Goal: Information Seeking & Learning: Learn about a topic

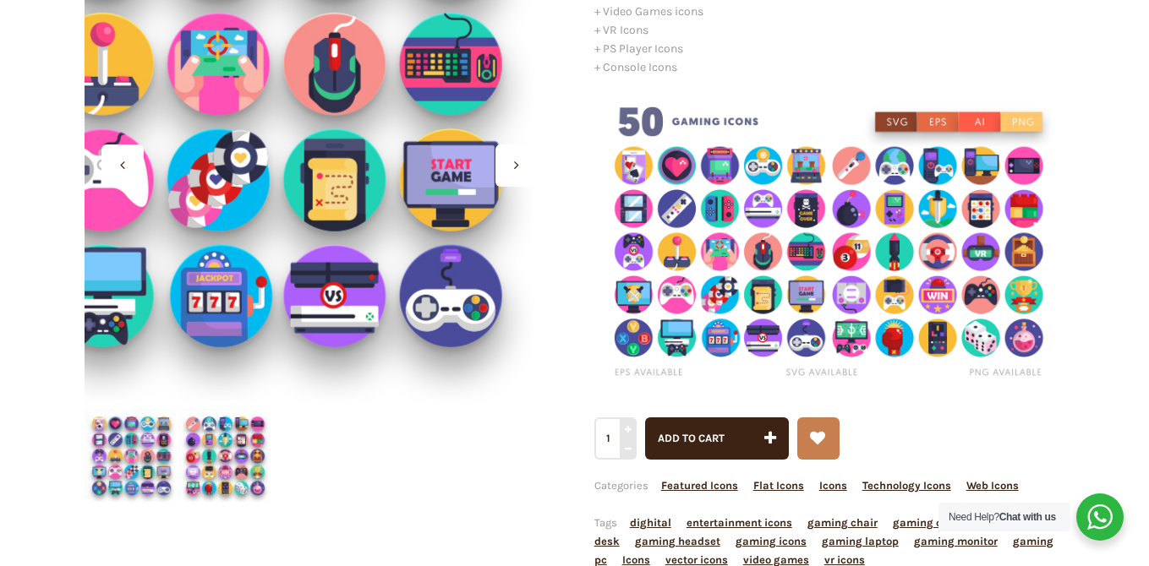
scroll to position [301, 0]
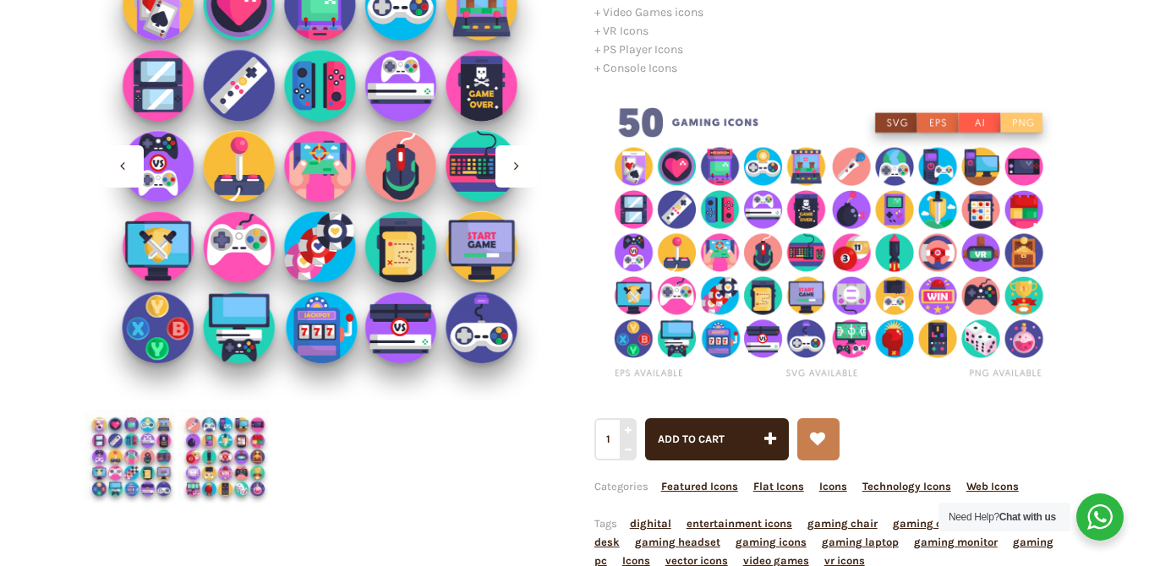
click at [100, 446] on img at bounding box center [132, 457] width 94 height 94
click at [212, 445] on img at bounding box center [225, 457] width 94 height 94
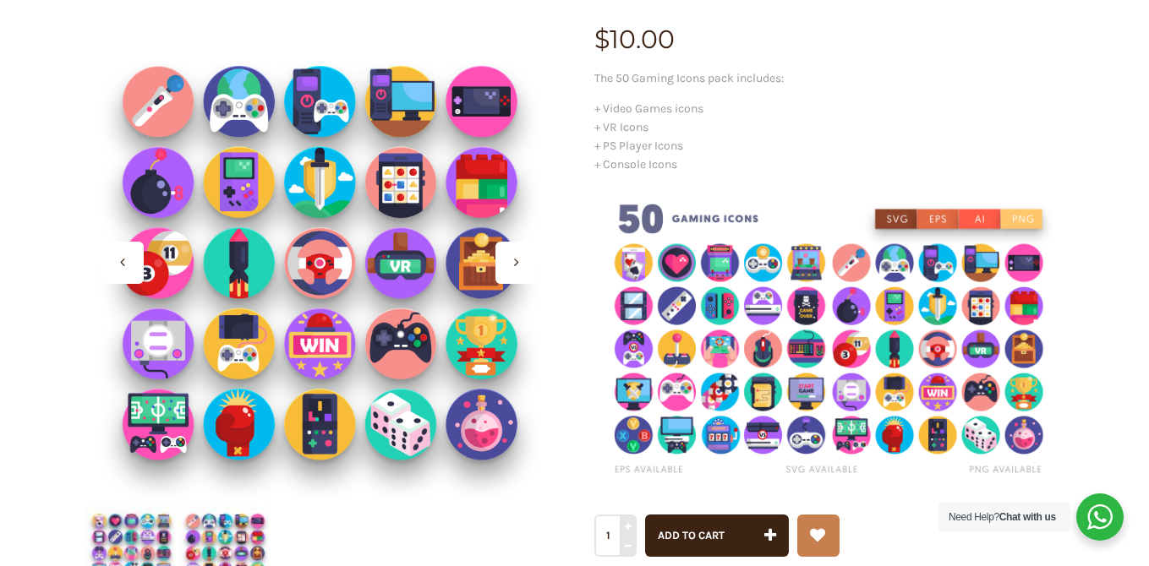
scroll to position [211, 0]
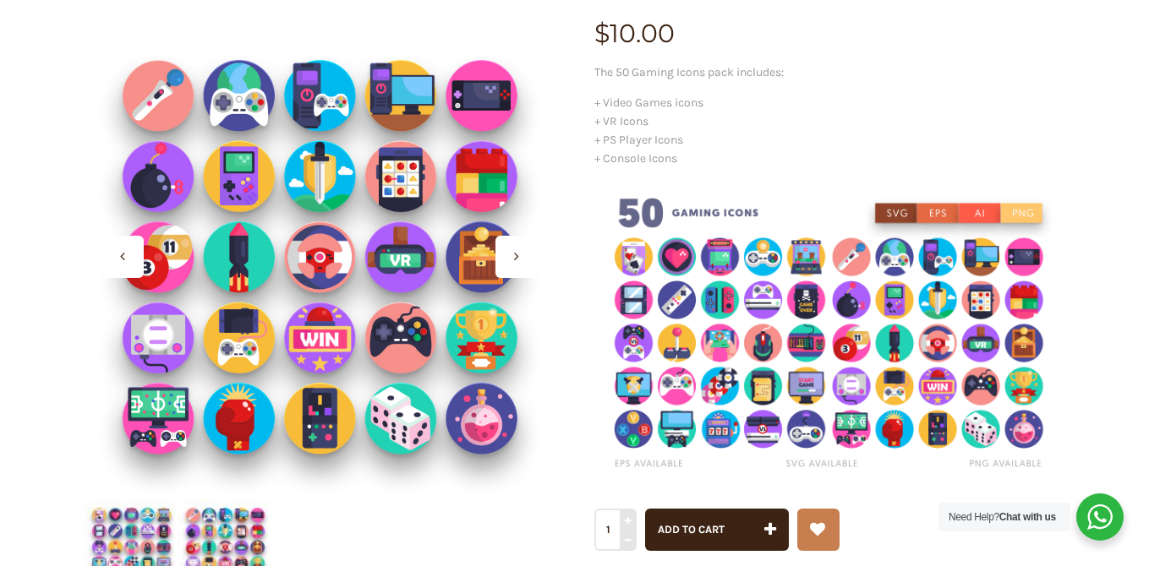
click at [139, 533] on img at bounding box center [132, 548] width 94 height 94
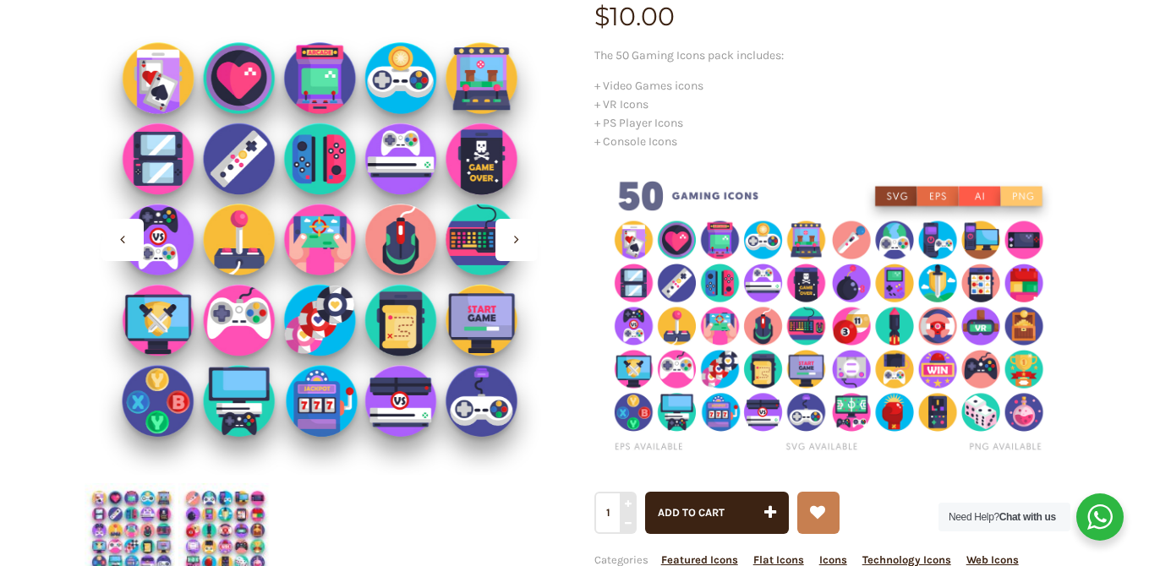
scroll to position [229, 0]
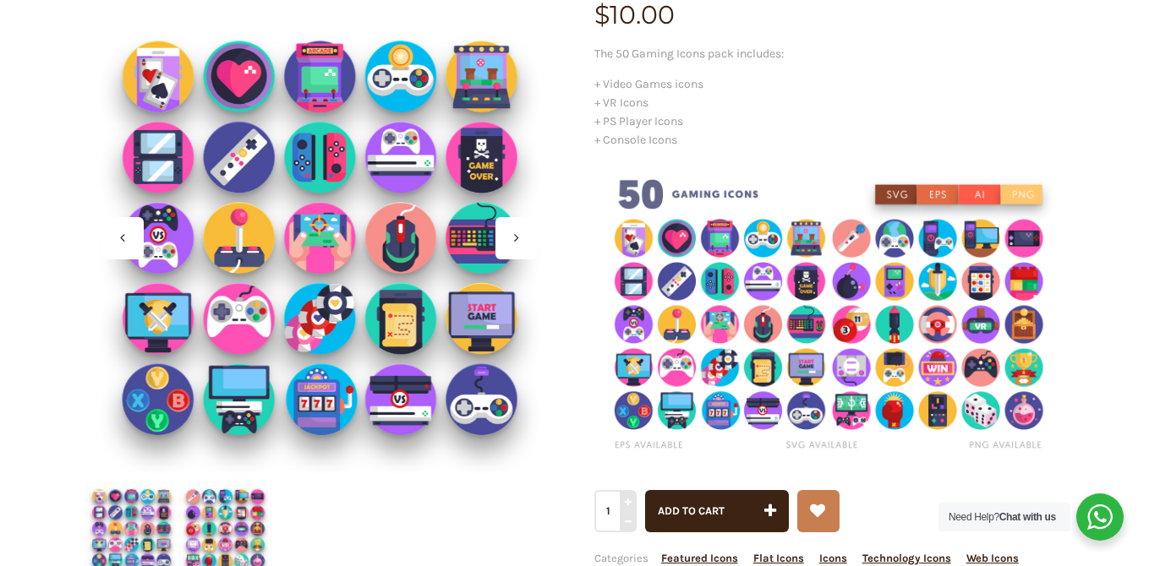
click at [227, 519] on img at bounding box center [225, 529] width 94 height 94
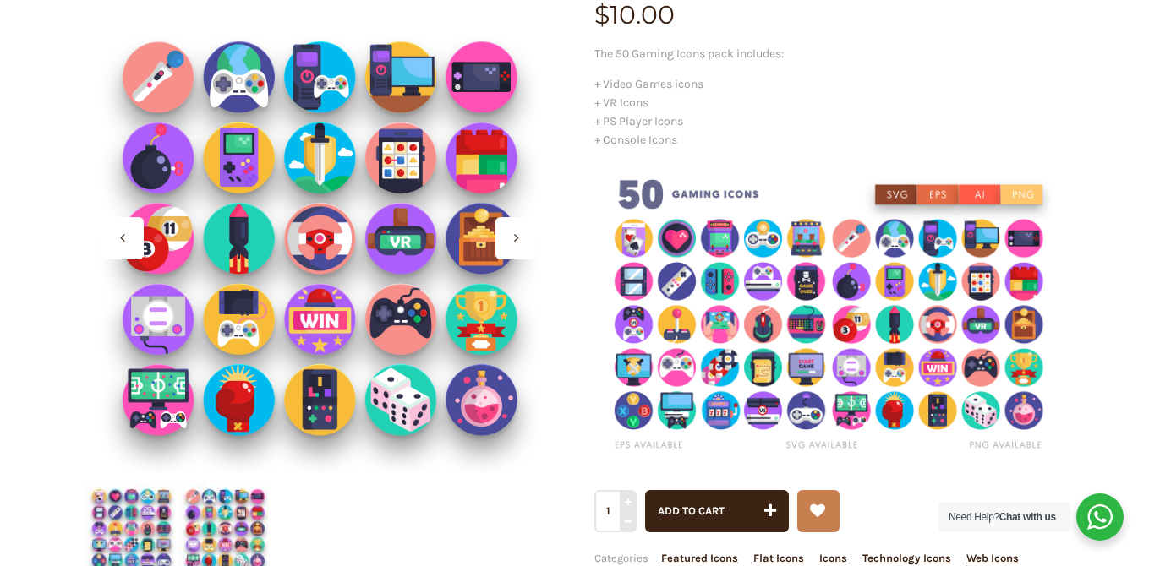
click at [164, 512] on img at bounding box center [132, 529] width 94 height 94
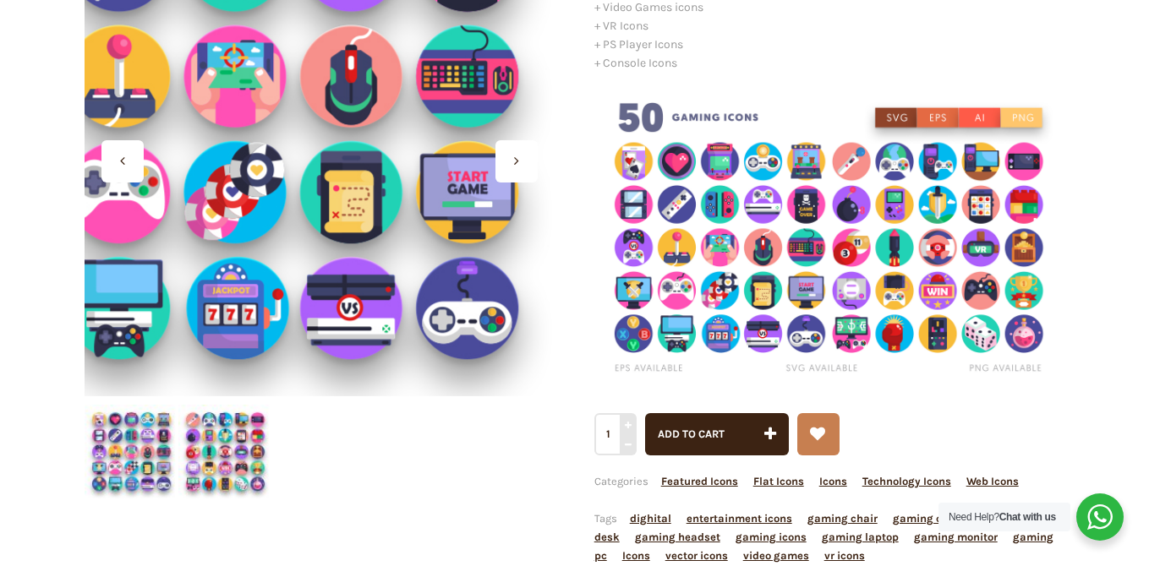
scroll to position [320, 0]
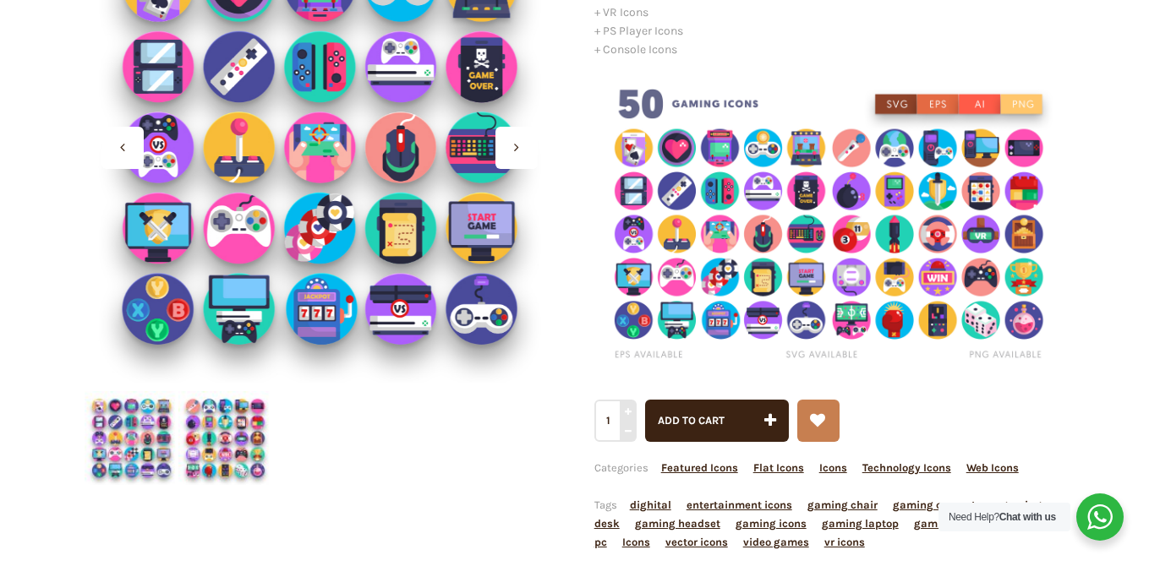
click at [243, 430] on img at bounding box center [225, 438] width 94 height 94
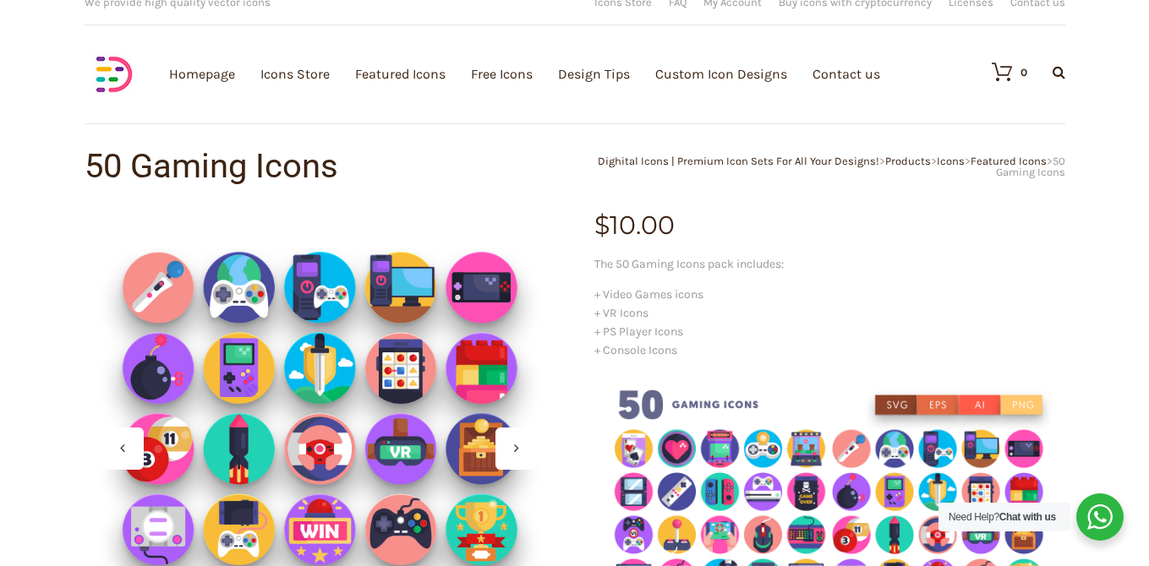
scroll to position [0, 0]
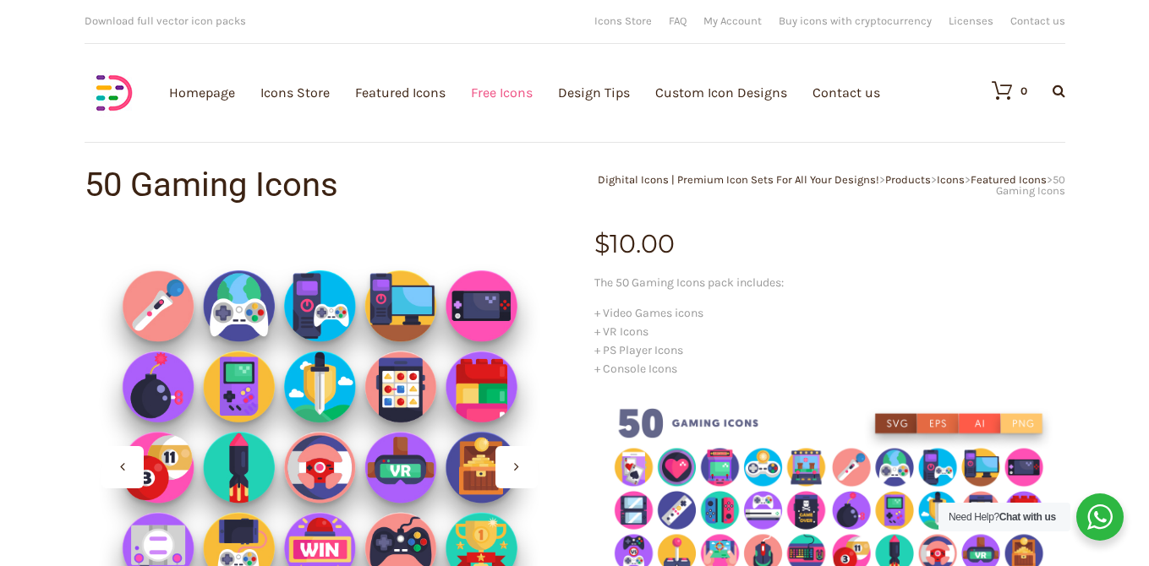
click at [524, 96] on link "Free Icons" at bounding box center [502, 92] width 62 height 185
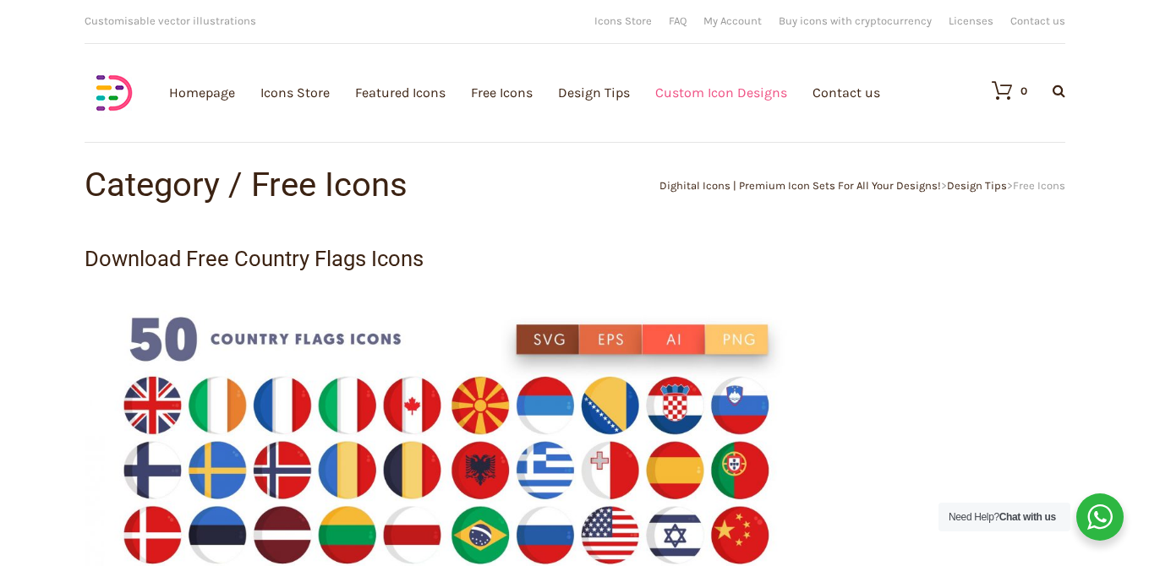
click at [684, 101] on link "Custom Icon Designs" at bounding box center [721, 92] width 132 height 185
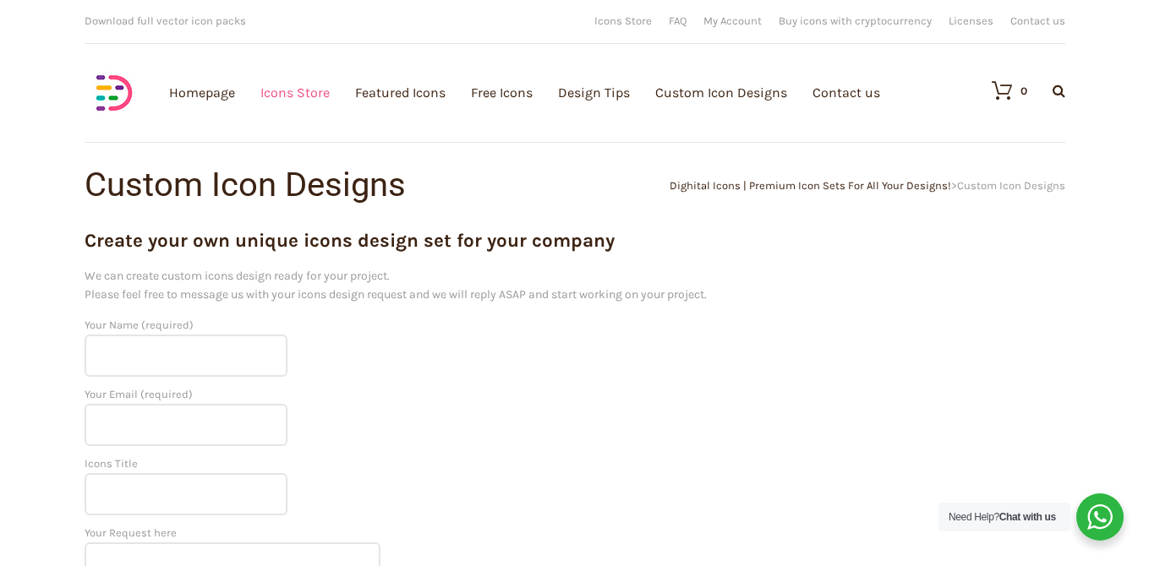
click at [302, 95] on link "Icons Store" at bounding box center [294, 92] width 69 height 185
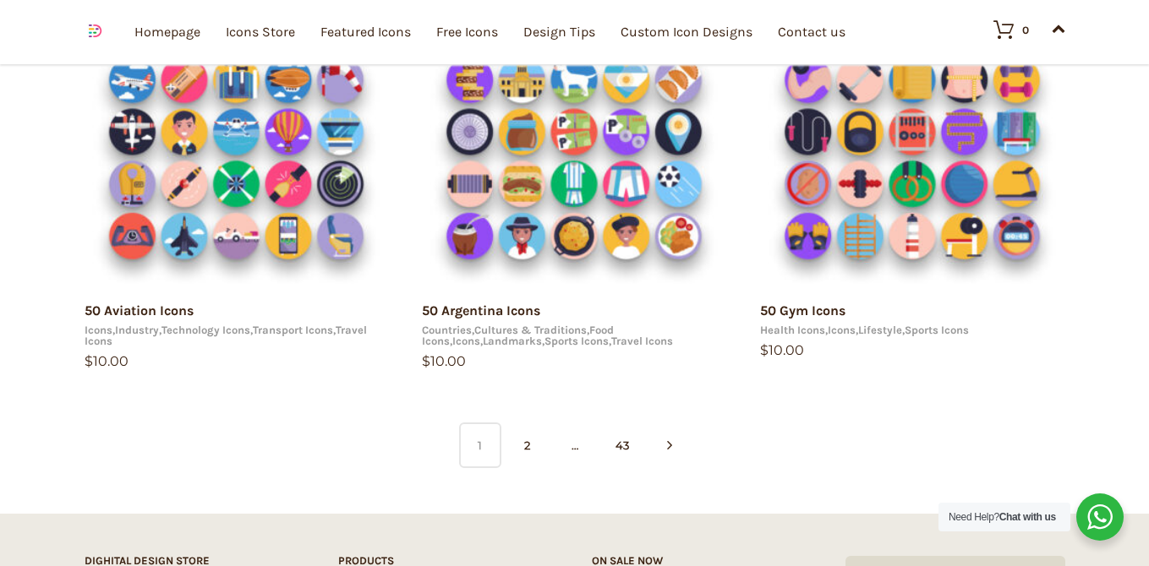
scroll to position [1229, 0]
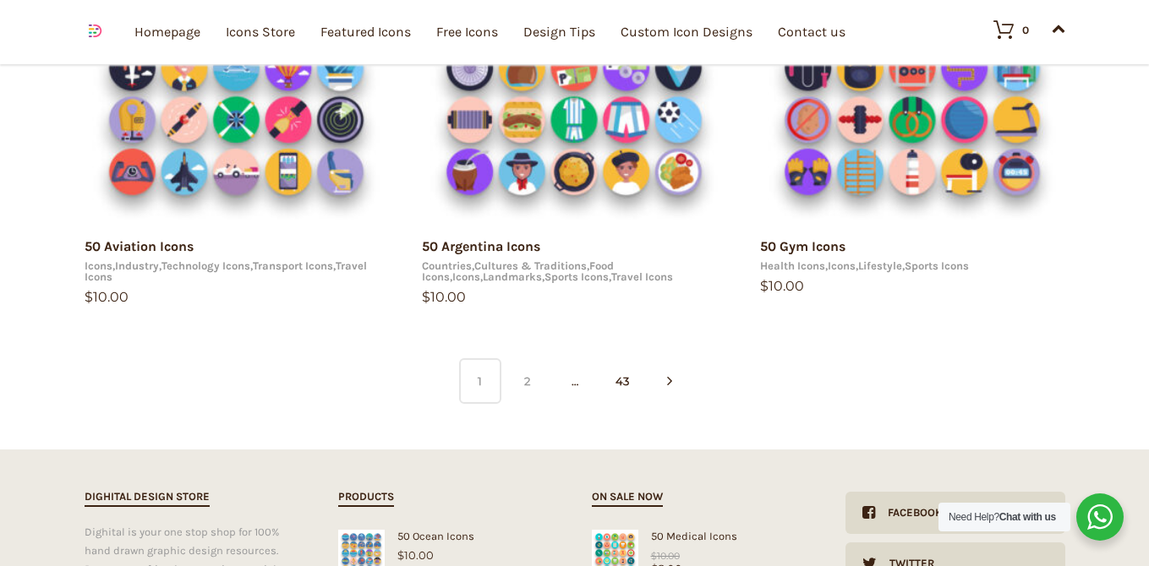
click at [528, 380] on link "2" at bounding box center [527, 381] width 42 height 46
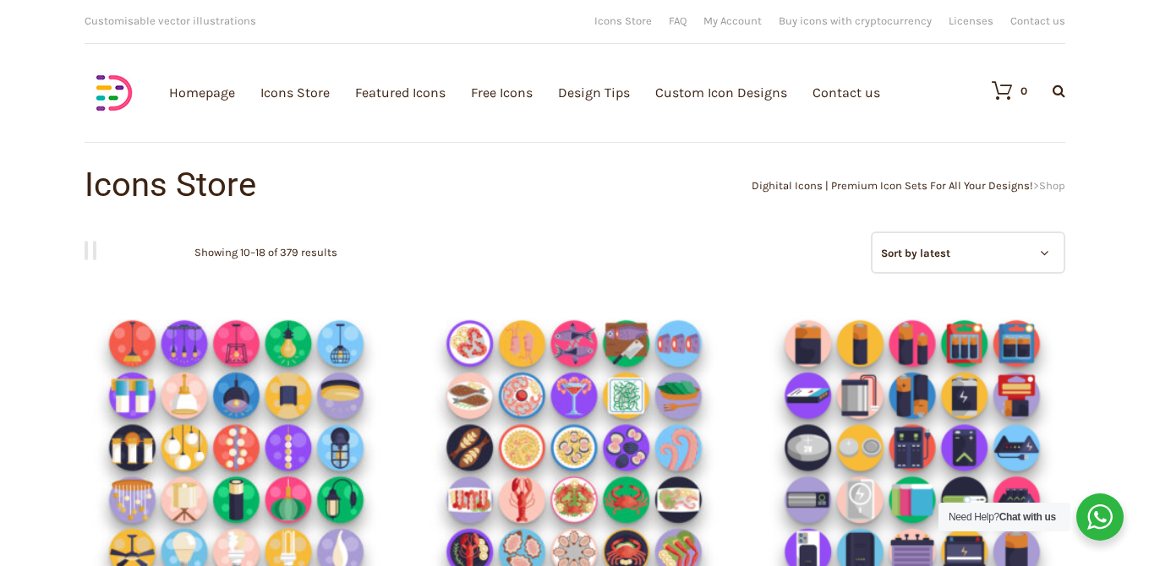
click at [191, 20] on span "Customisable vector illustrations" at bounding box center [171, 20] width 172 height 13
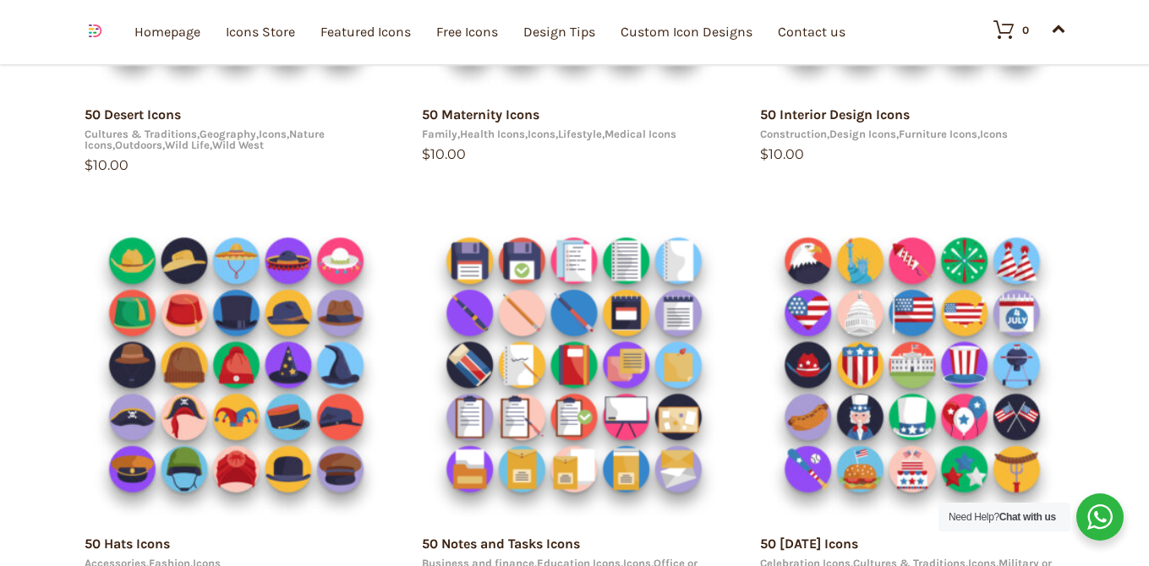
scroll to position [1103, 0]
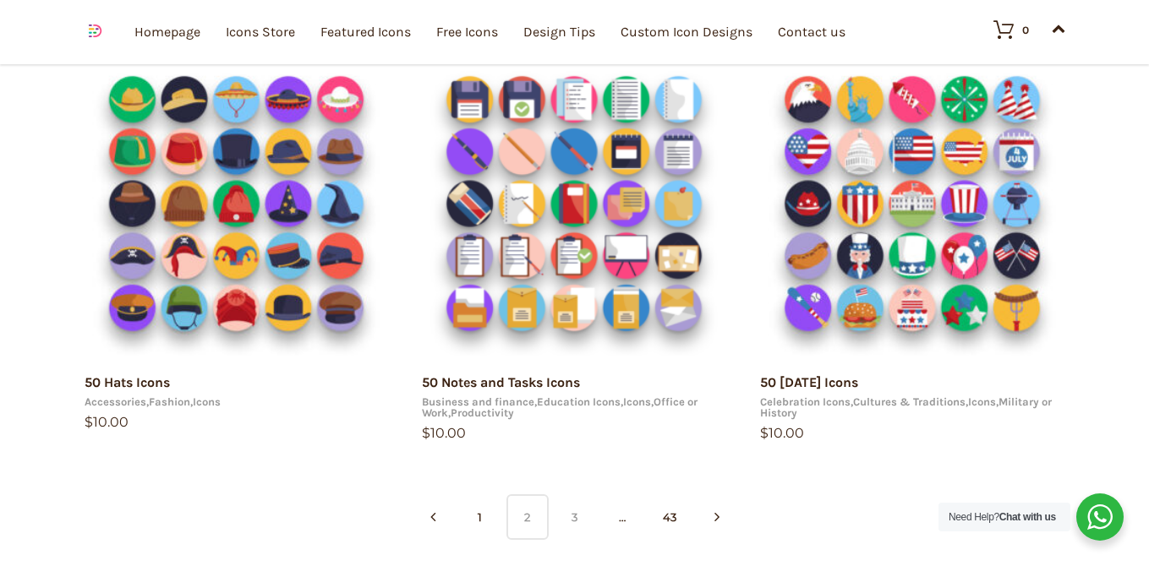
click at [576, 517] on link "3" at bounding box center [575, 518] width 42 height 46
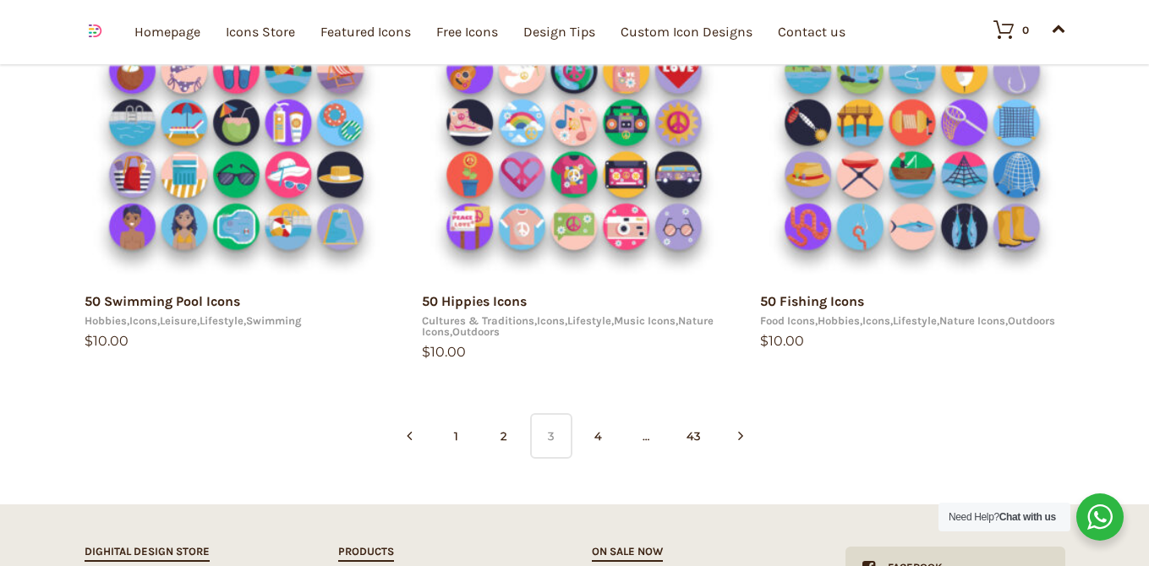
scroll to position [1214, 0]
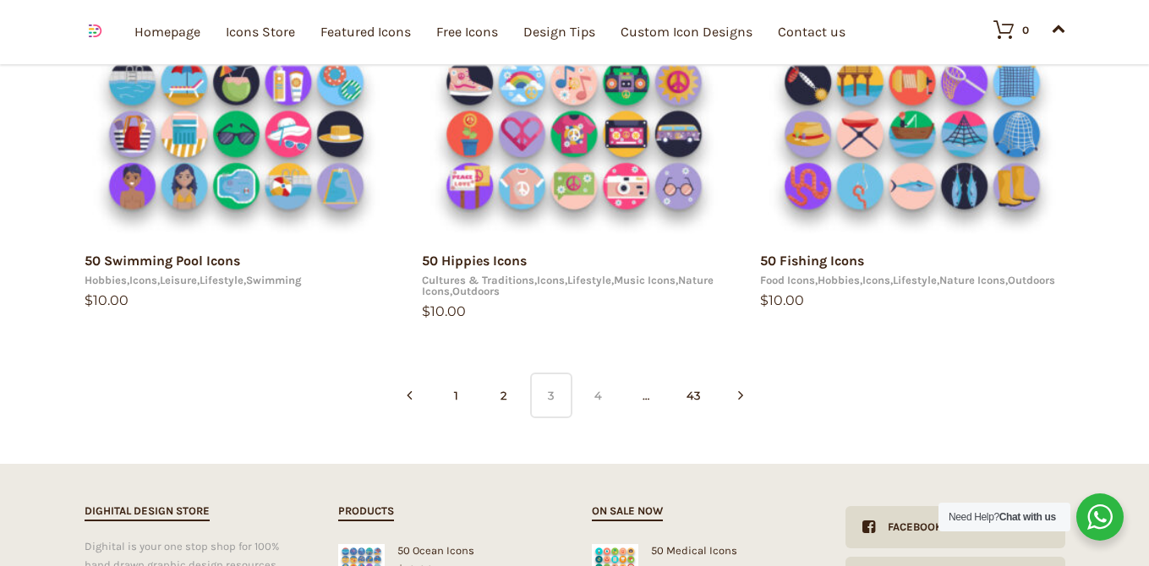
click at [594, 405] on link "4" at bounding box center [598, 396] width 42 height 46
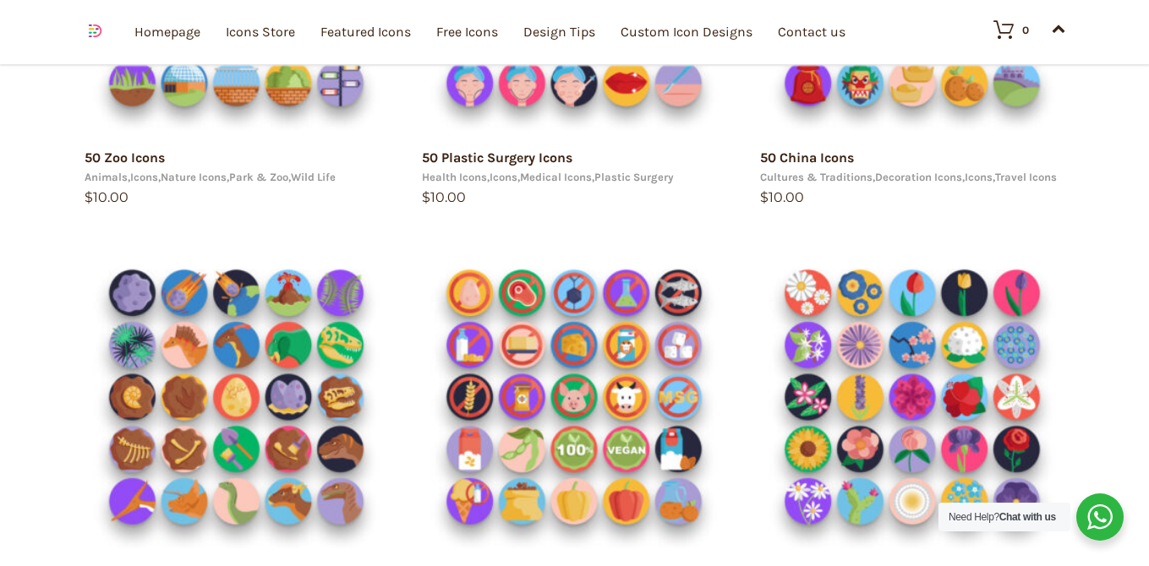
scroll to position [1337, 0]
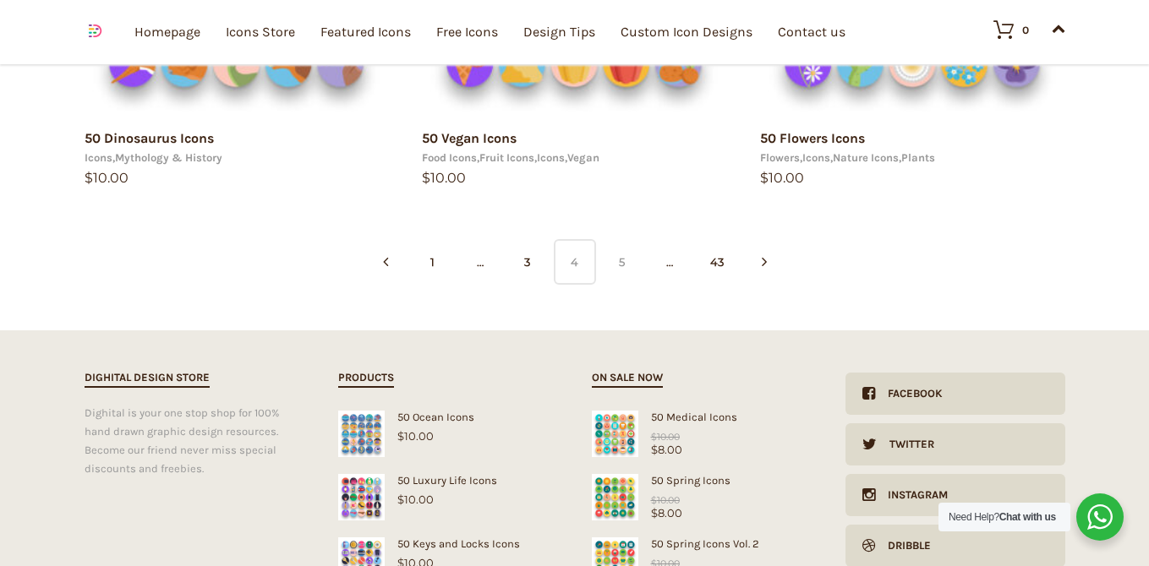
click at [621, 280] on link "5" at bounding box center [622, 262] width 42 height 46
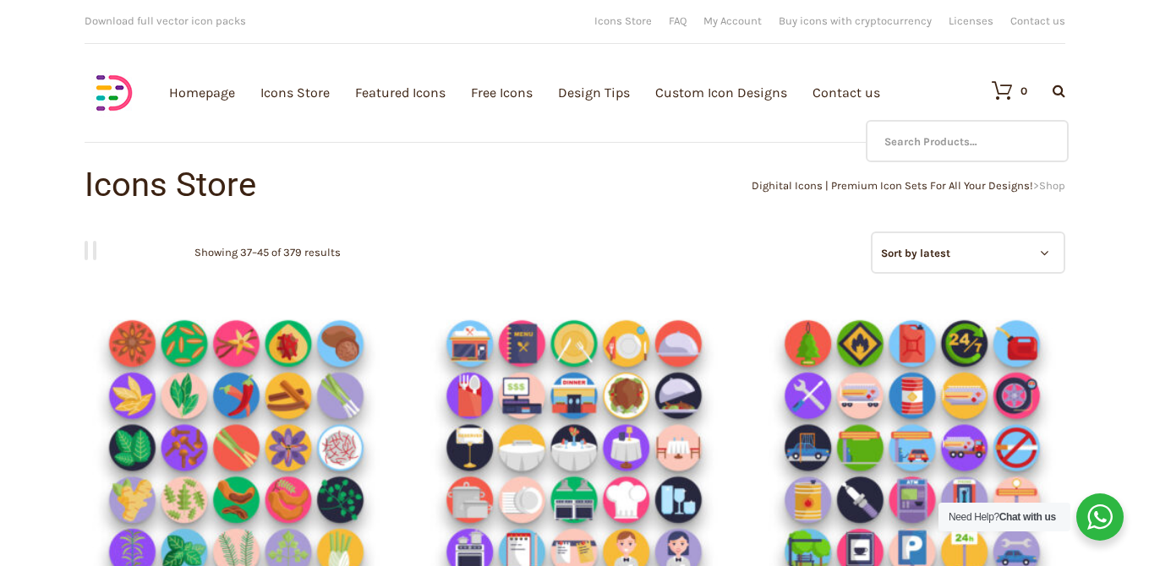
click at [1056, 85] on icon at bounding box center [1059, 91] width 13 height 14
click at [971, 131] on input "text" at bounding box center [967, 141] width 203 height 42
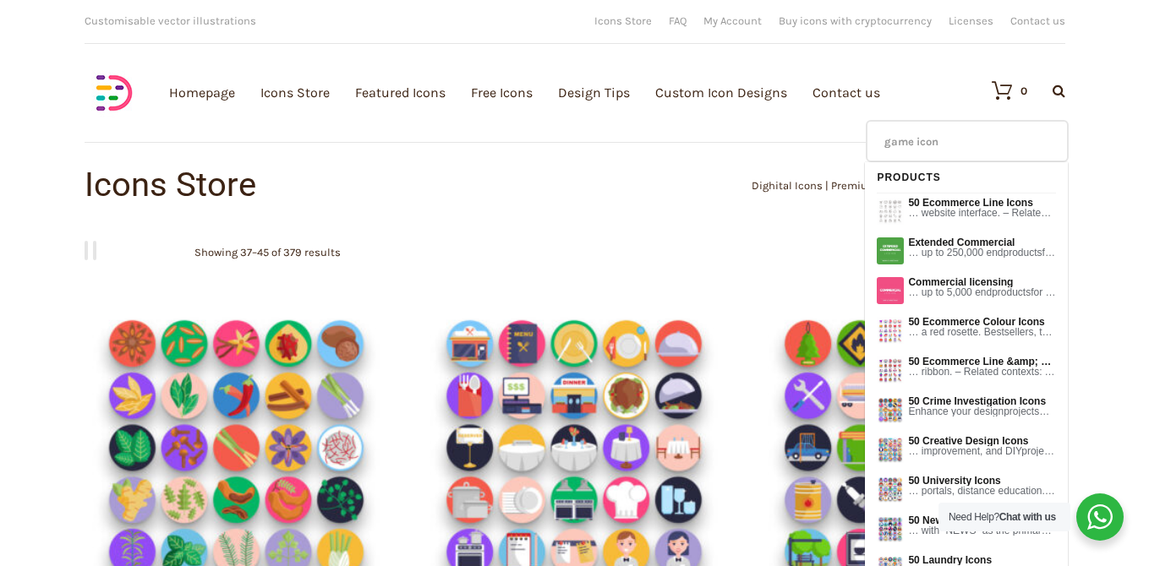
type input "game icon"
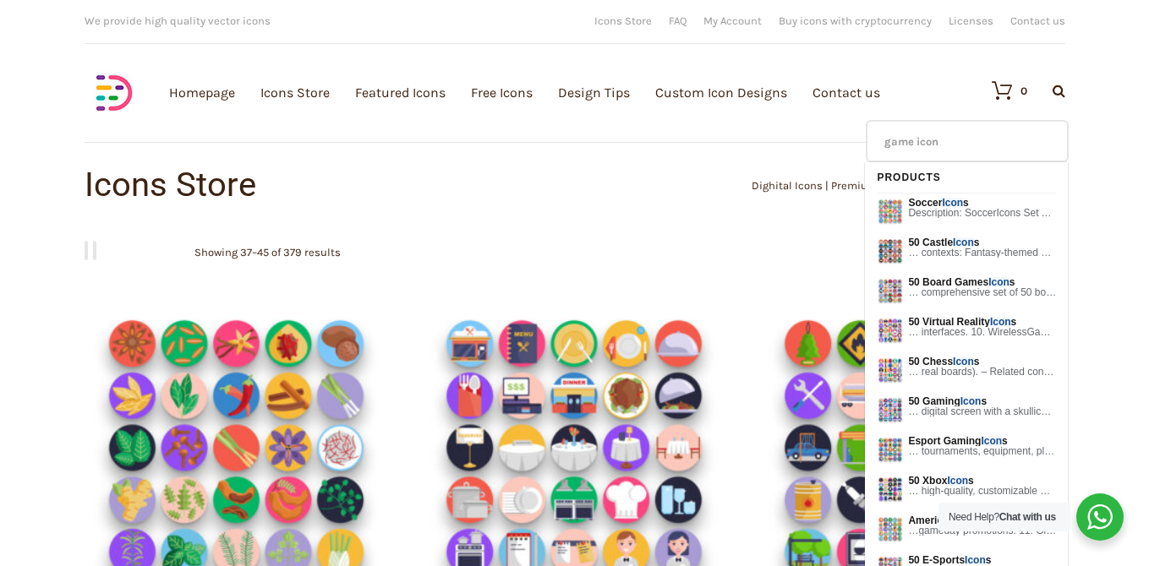
click at [974, 142] on input "game icon" at bounding box center [967, 141] width 203 height 42
click at [1025, 136] on input "game icon" at bounding box center [967, 141] width 203 height 42
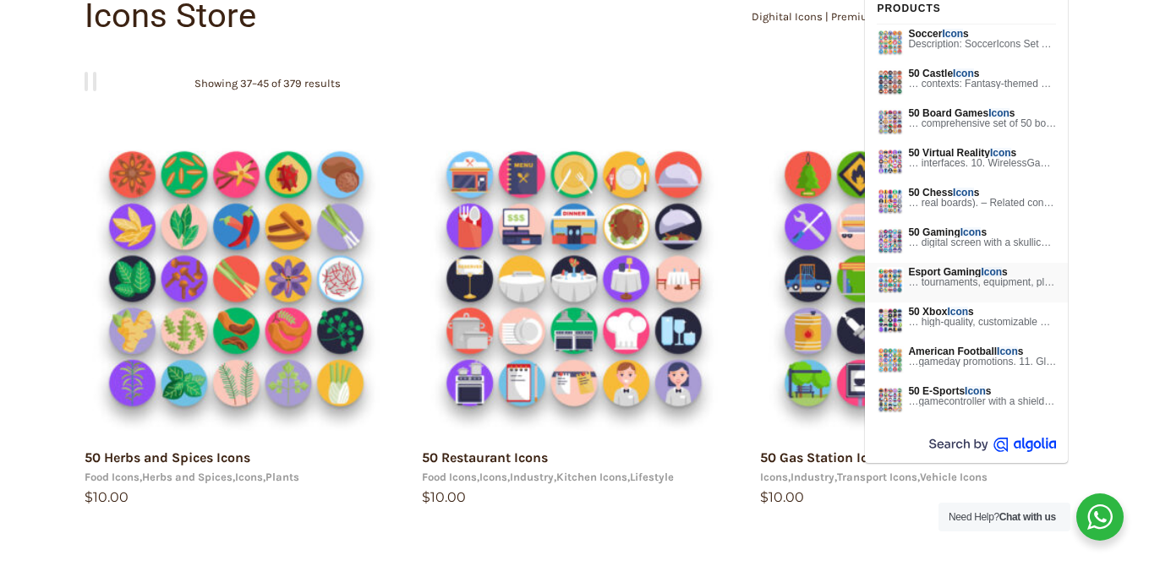
scroll to position [198, 0]
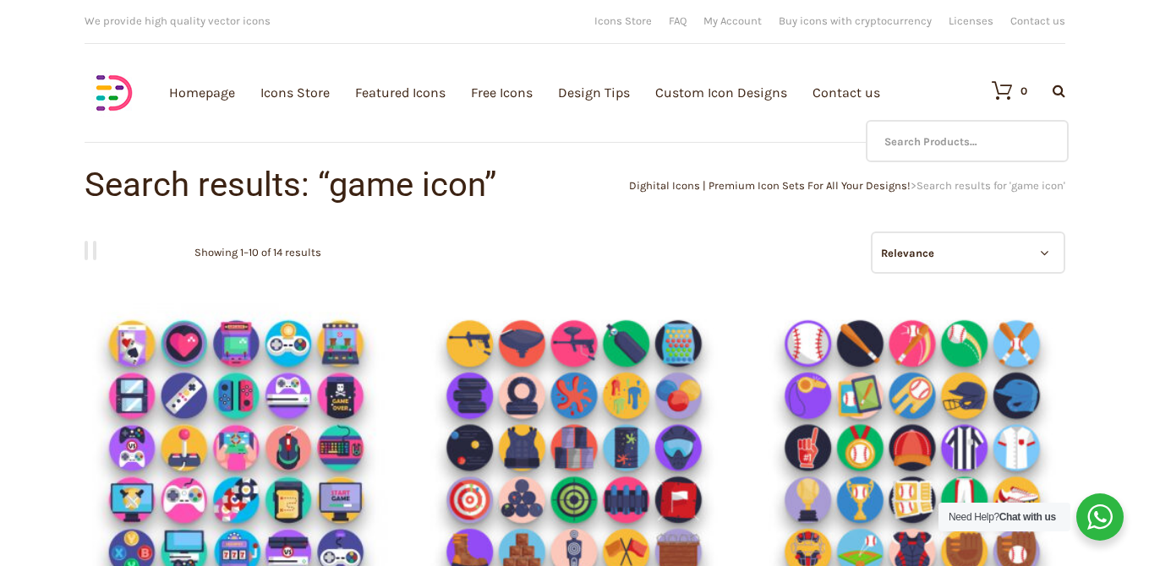
click at [1060, 90] on icon at bounding box center [1059, 91] width 13 height 14
click at [1000, 140] on input "text" at bounding box center [967, 141] width 203 height 42
type input "app icon"
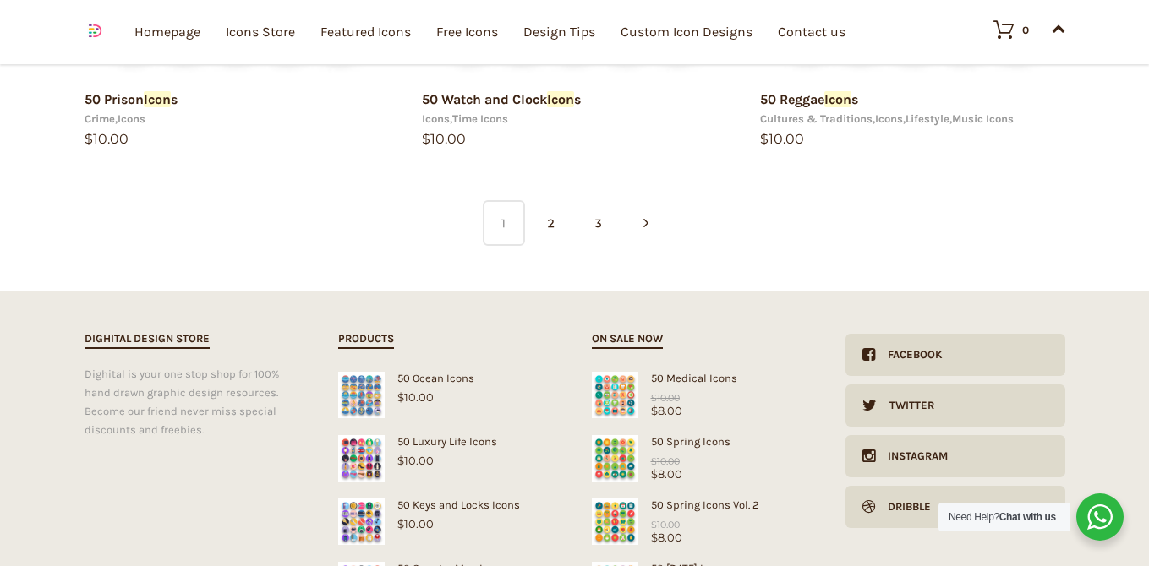
scroll to position [1382, 0]
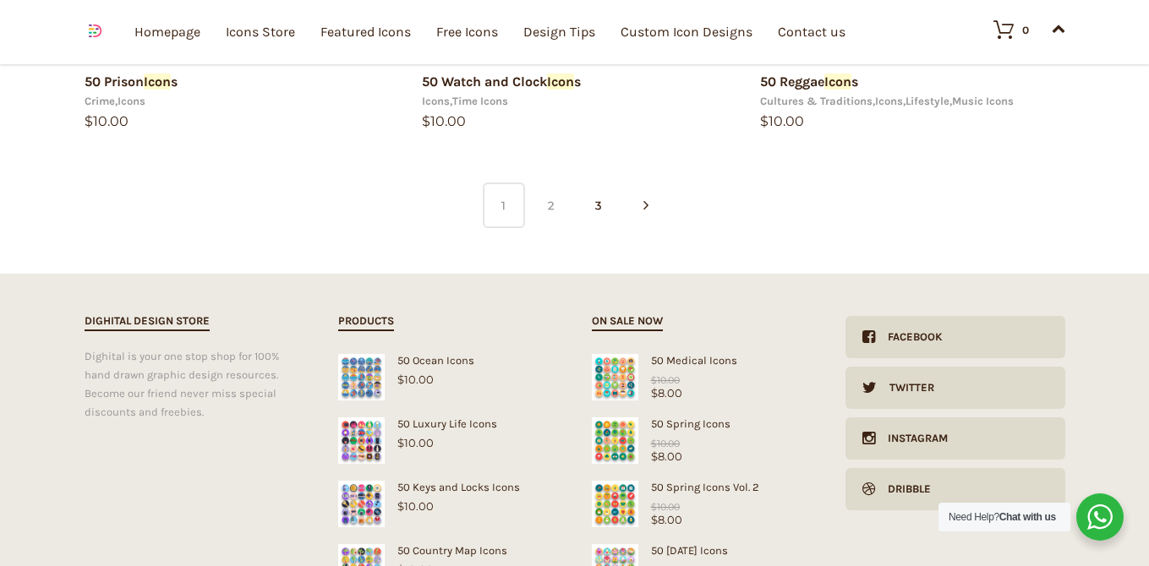
click at [551, 211] on link "2" at bounding box center [551, 206] width 42 height 46
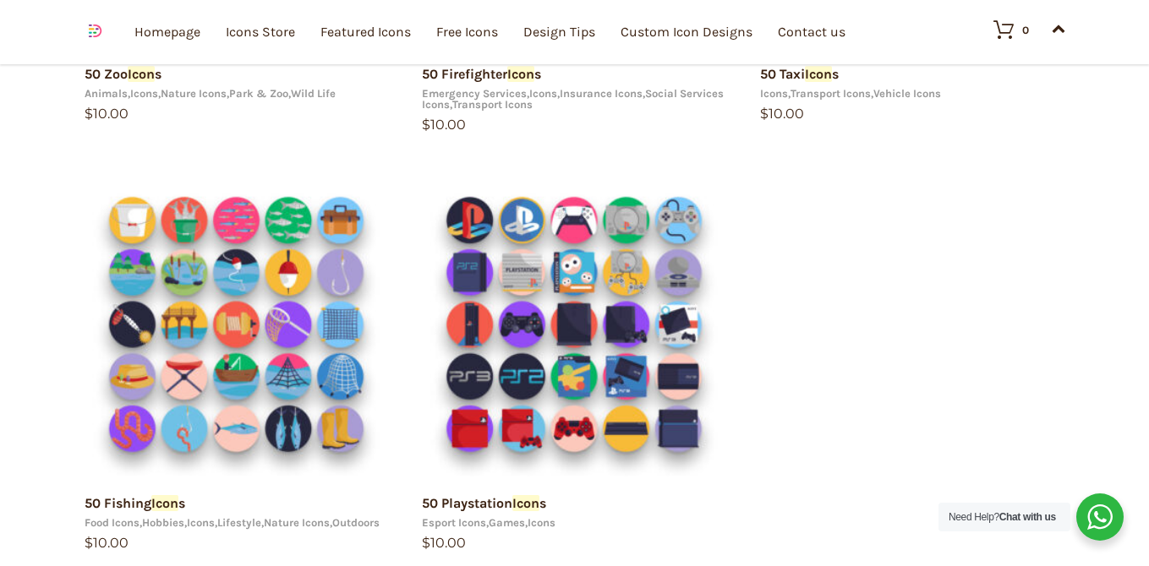
scroll to position [1332, 0]
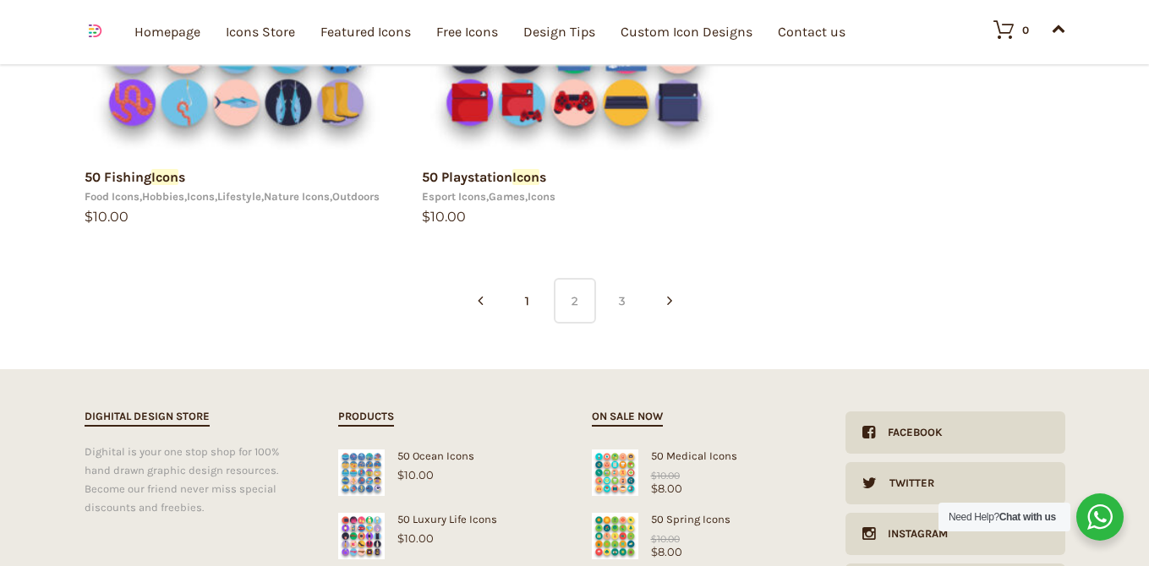
click at [617, 319] on link "3" at bounding box center [622, 301] width 42 height 46
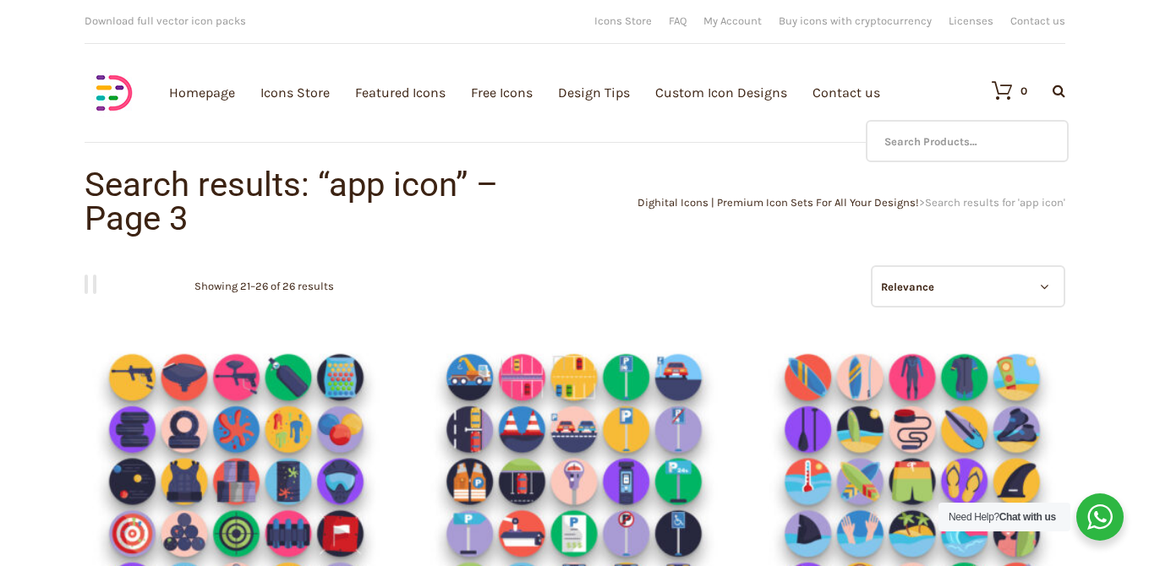
click at [1062, 86] on icon at bounding box center [1059, 91] width 13 height 14
click at [967, 138] on div "No products in the cart." at bounding box center [908, 152] width 225 height 61
click at [993, 145] on input "text" at bounding box center [967, 141] width 203 height 42
type input "star"
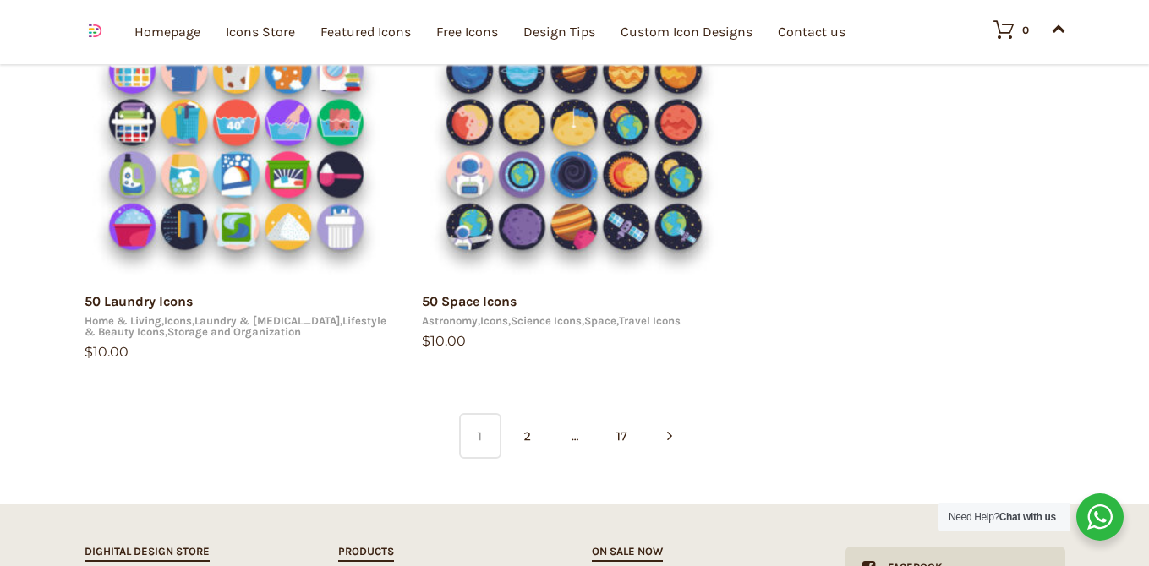
scroll to position [1175, 0]
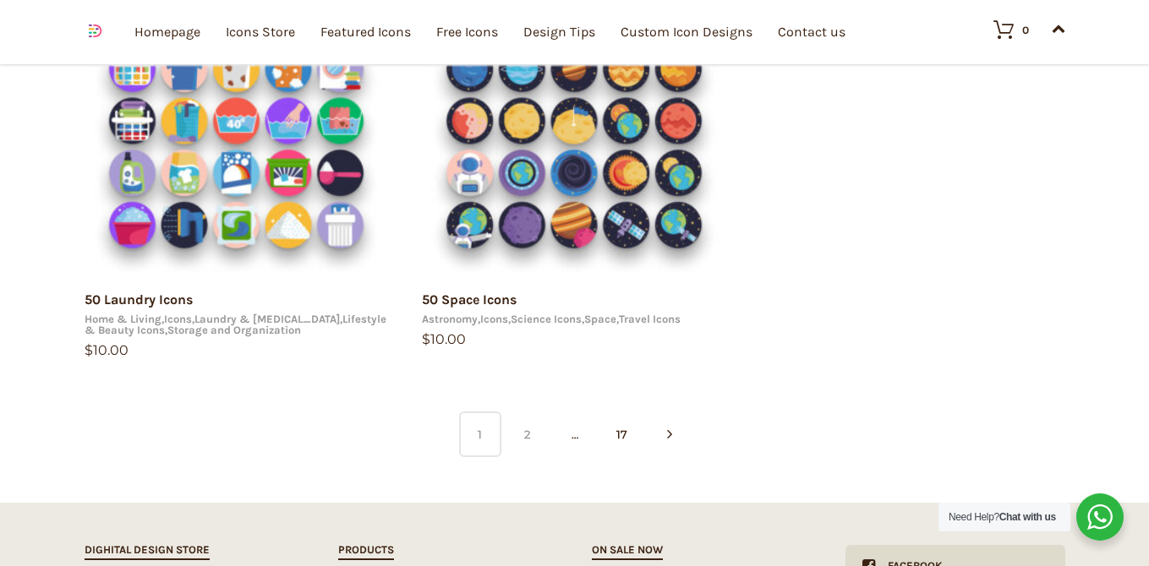
click at [525, 432] on link "2" at bounding box center [527, 435] width 42 height 46
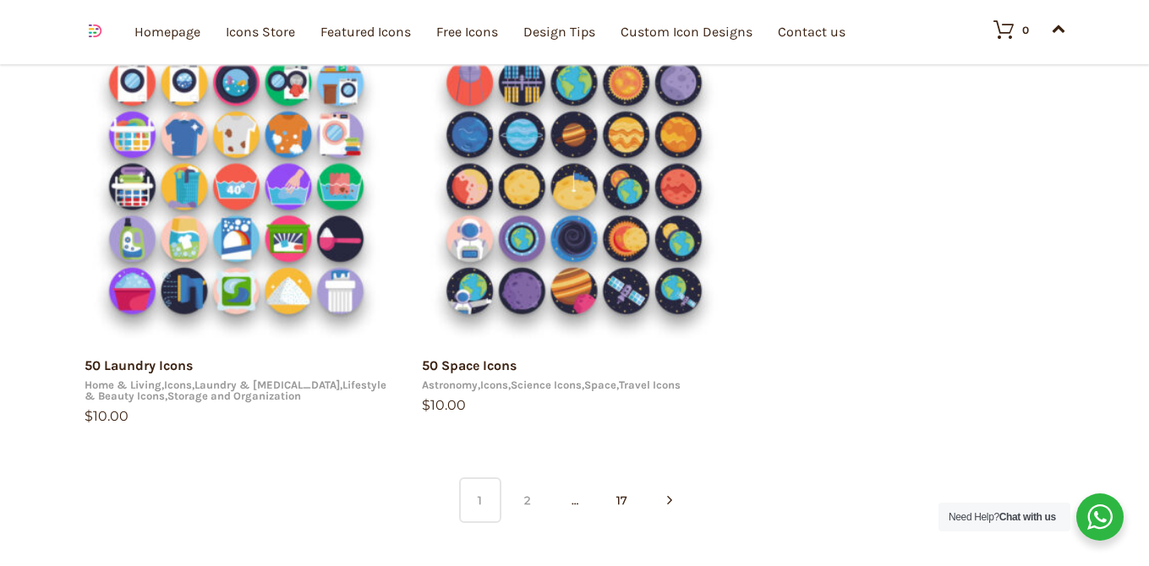
scroll to position [1107, 0]
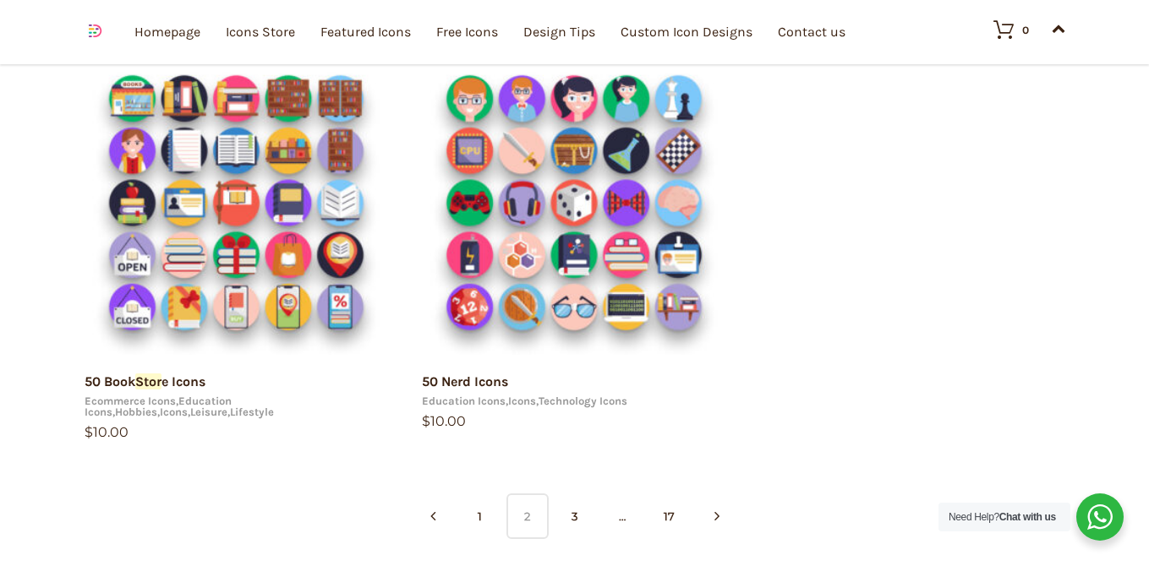
scroll to position [1101, 0]
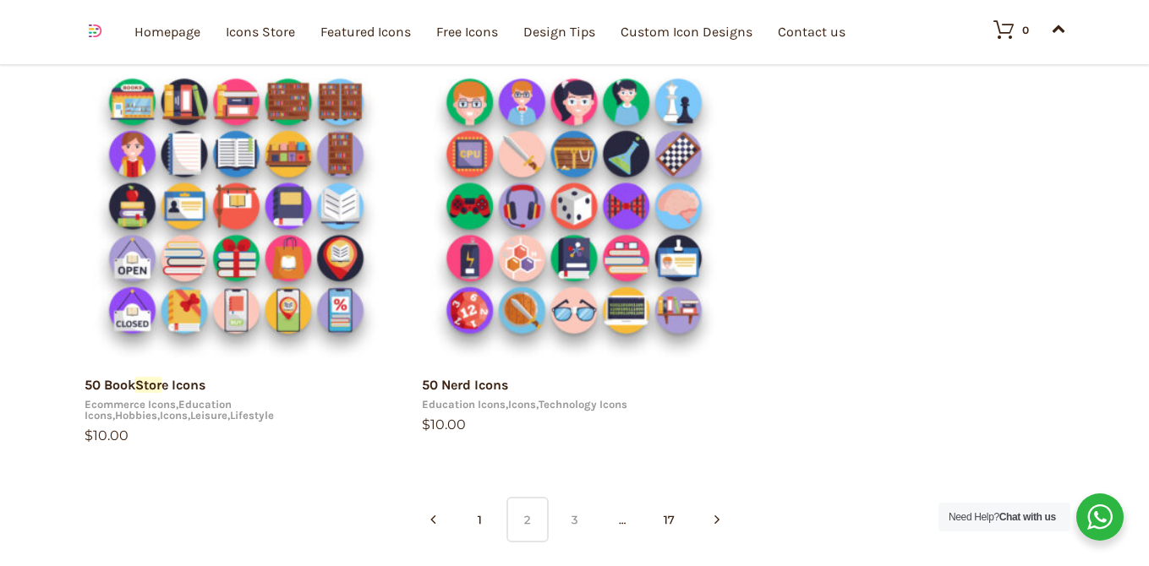
click at [574, 513] on link "3" at bounding box center [575, 520] width 42 height 46
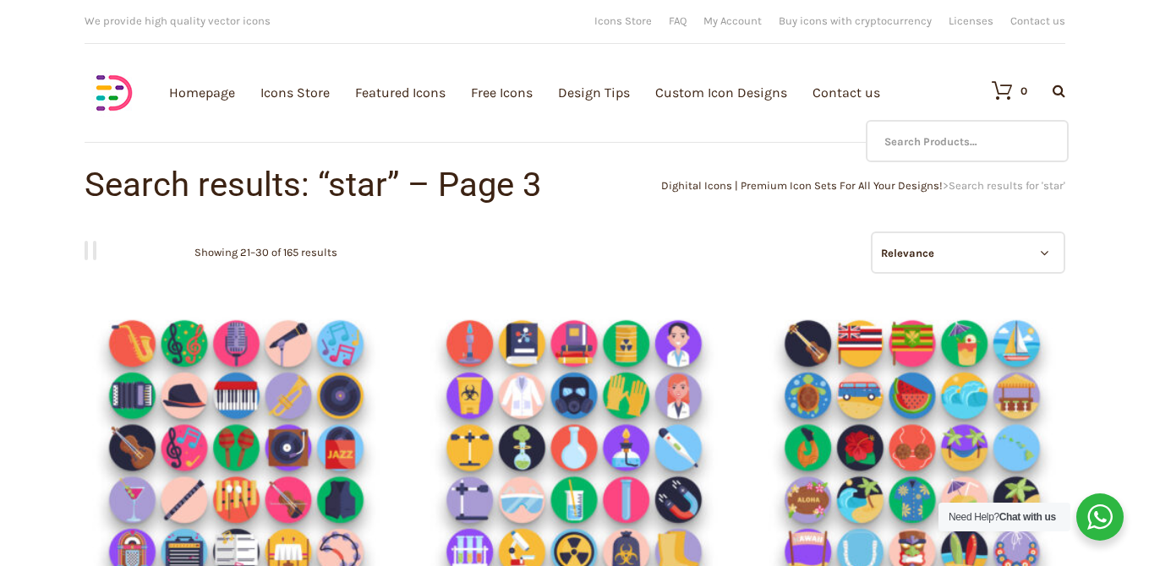
click at [1054, 87] on icon at bounding box center [1059, 91] width 13 height 14
click at [970, 137] on input "text" at bounding box center [967, 141] width 203 height 42
type input "card"
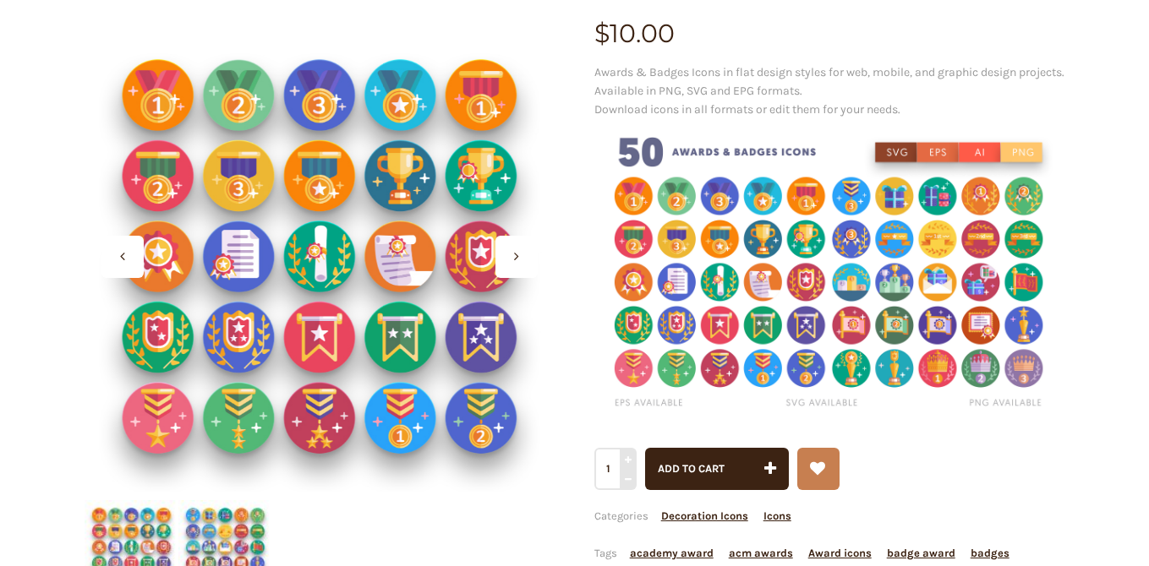
scroll to position [210, 0]
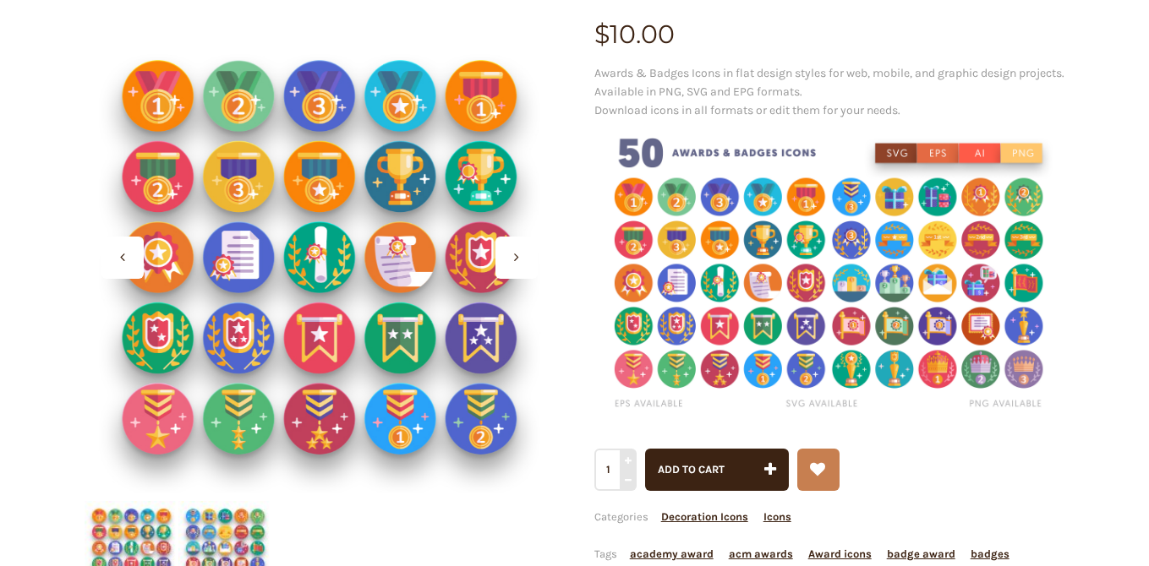
click at [228, 533] on img at bounding box center [225, 548] width 94 height 94
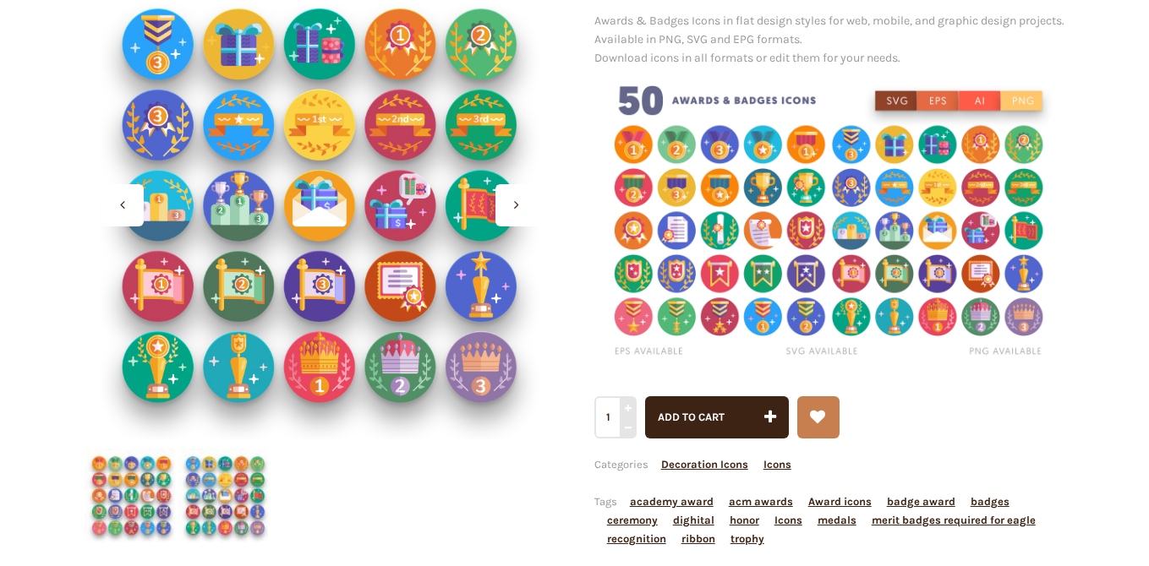
scroll to position [264, 0]
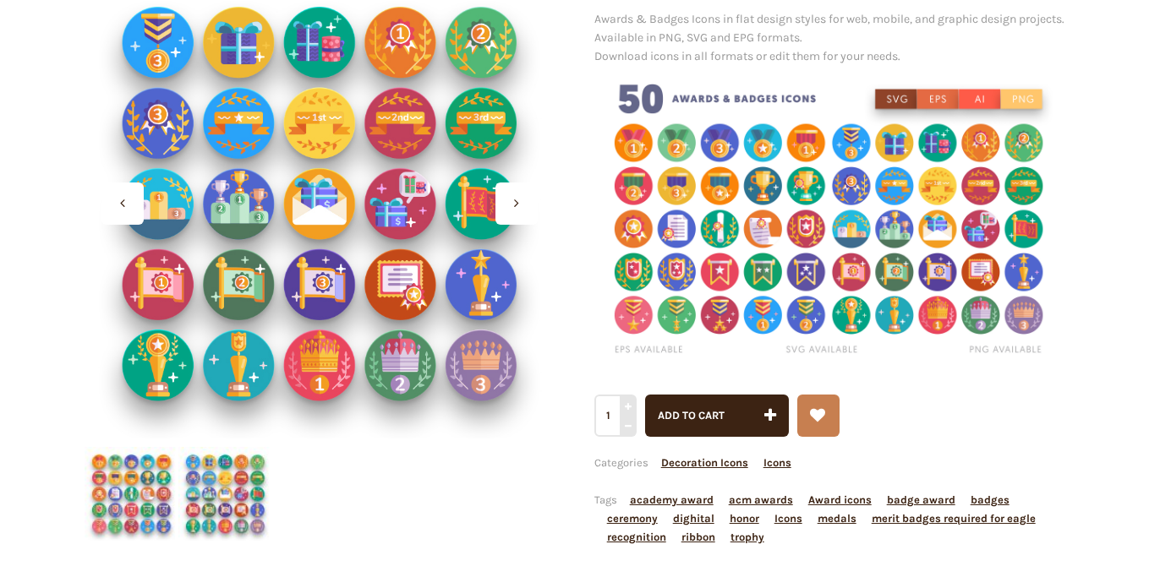
click at [161, 506] on img at bounding box center [132, 494] width 94 height 94
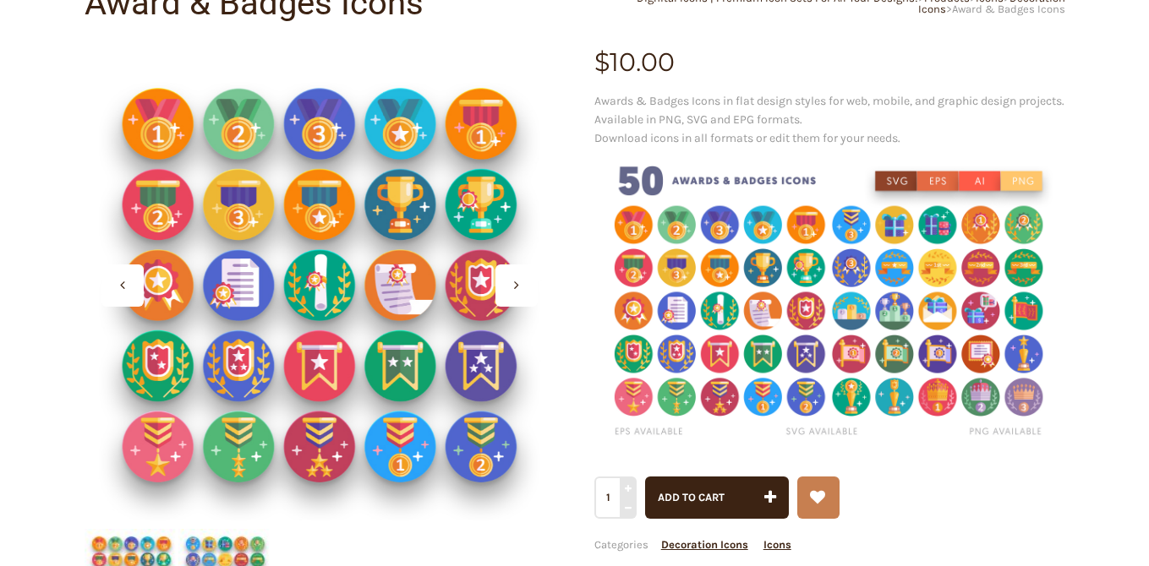
scroll to position [177, 0]
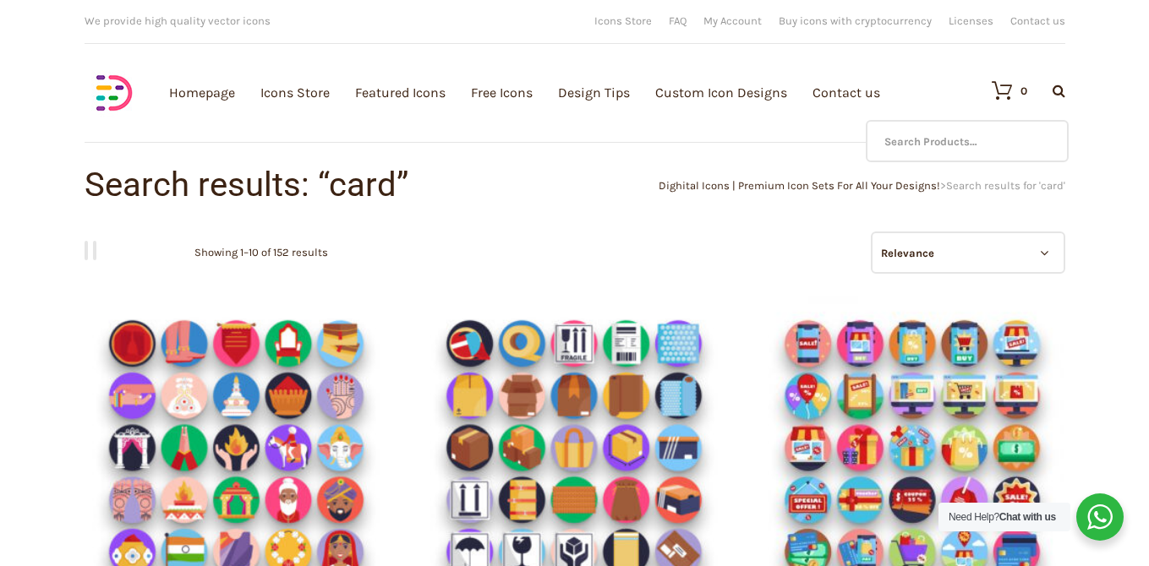
click at [1051, 87] on div at bounding box center [1046, 91] width 38 height 14
click at [986, 138] on input "text" at bounding box center [967, 141] width 203 height 42
type input "study"
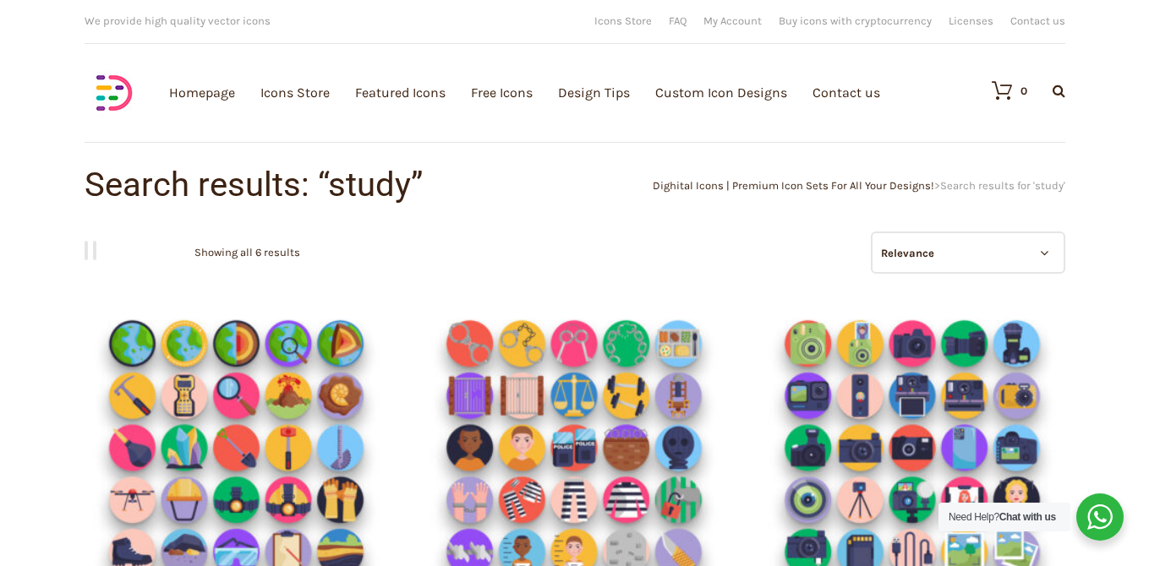
click at [962, 257] on select "Relevance Sort by popularity Sort by average rating Sort by latest Sort by pric…" at bounding box center [968, 253] width 194 height 42
click at [1055, 89] on icon at bounding box center [1059, 91] width 13 height 14
click at [930, 145] on li "No products in the cart." at bounding box center [908, 152] width 191 height 27
click at [1058, 88] on icon at bounding box center [1059, 91] width 13 height 14
click at [984, 139] on input "text" at bounding box center [967, 141] width 203 height 42
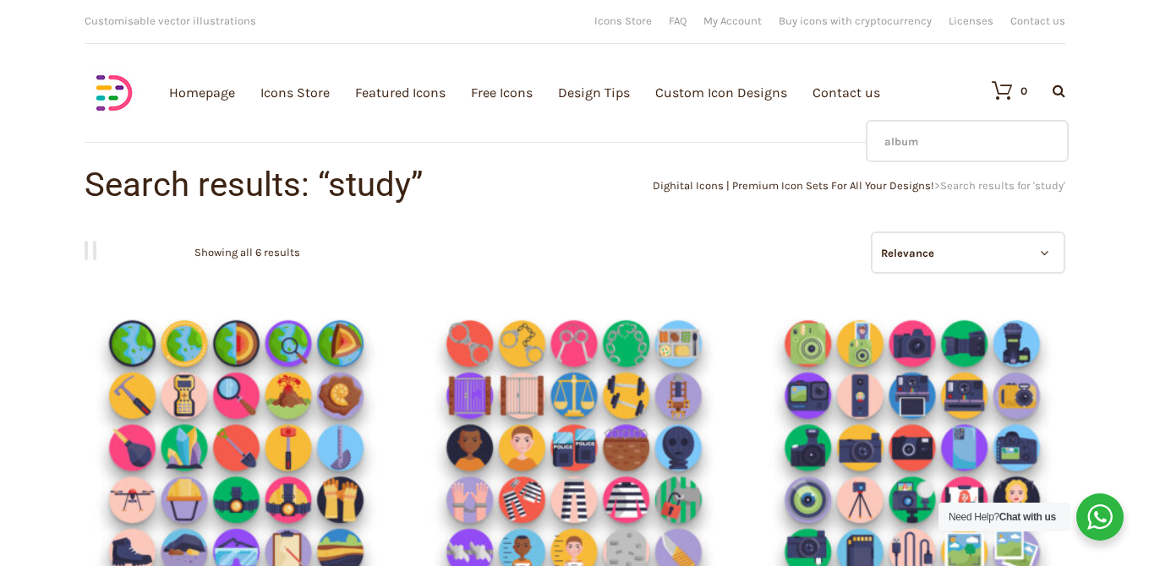
type input "album"
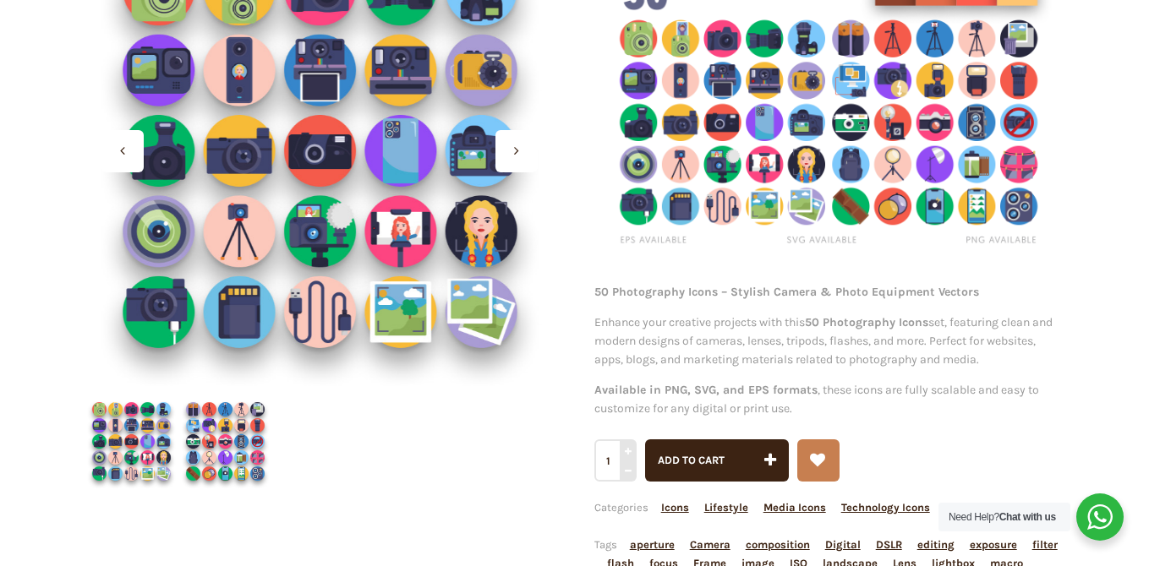
scroll to position [314, 0]
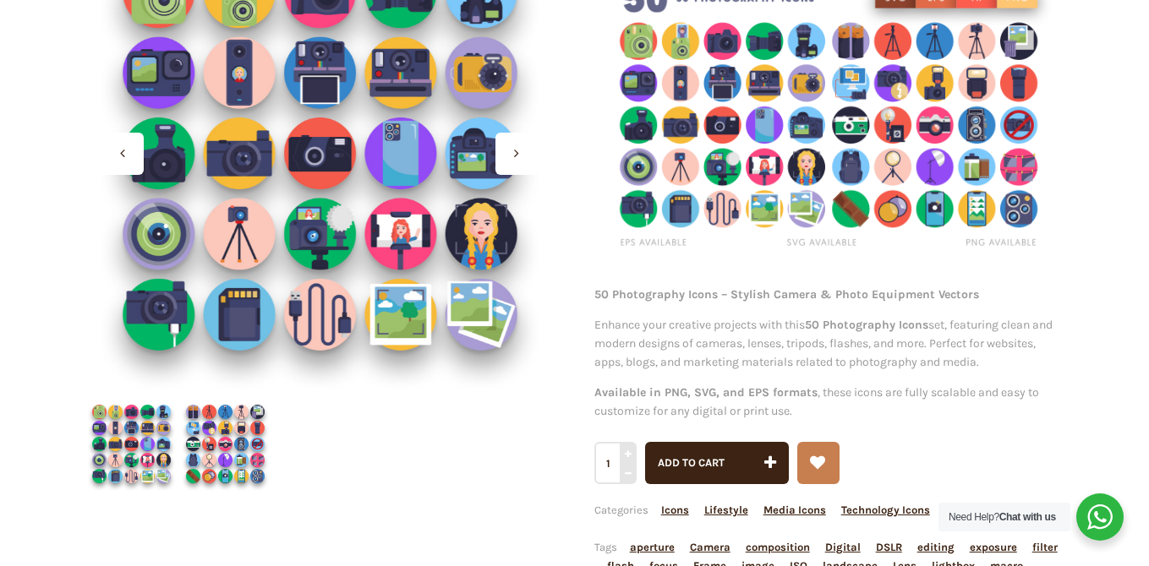
click at [227, 435] on img at bounding box center [225, 444] width 94 height 94
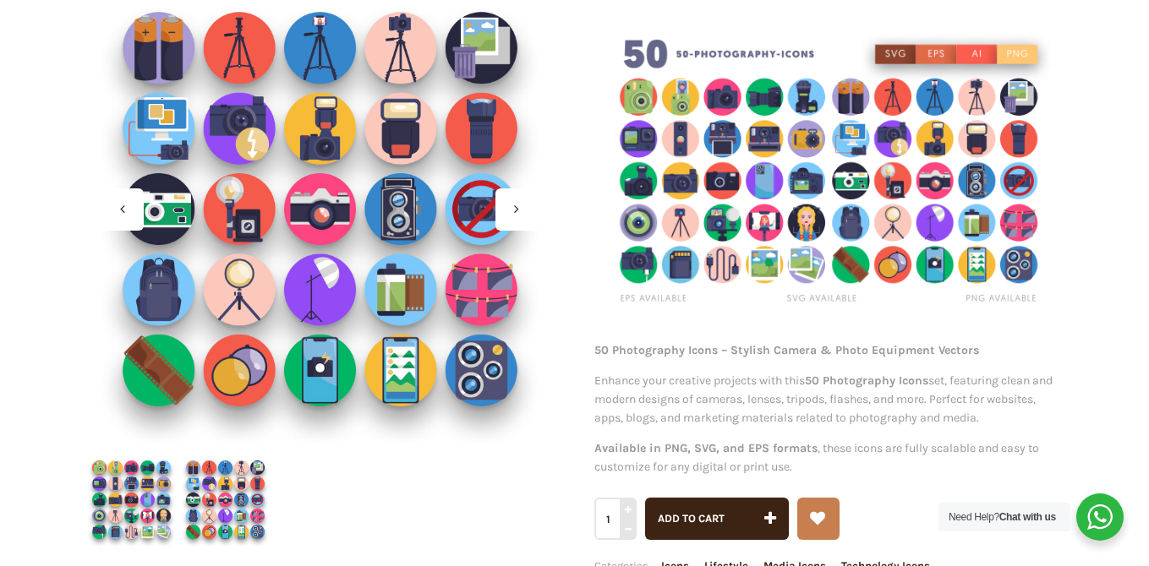
scroll to position [256, 0]
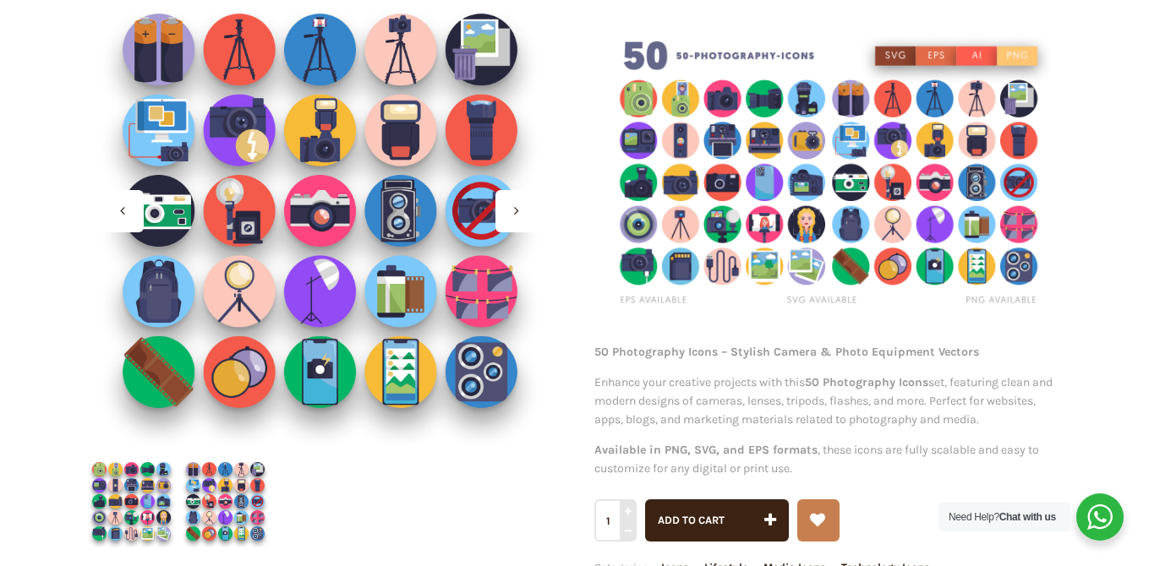
click at [118, 503] on img at bounding box center [132, 502] width 94 height 94
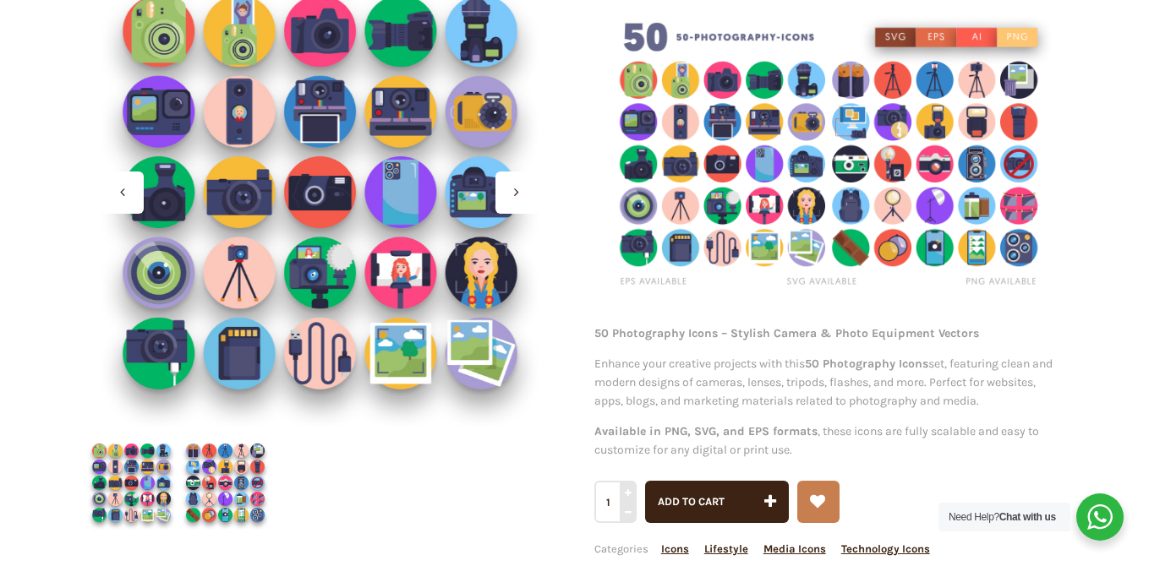
scroll to position [319, 0]
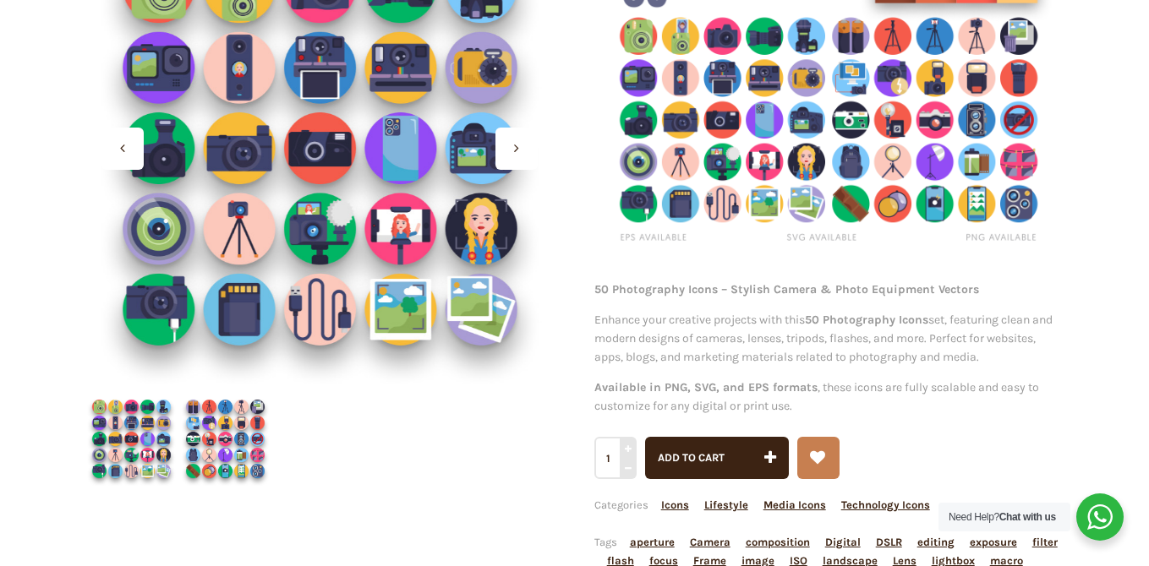
click at [260, 435] on img at bounding box center [225, 439] width 94 height 94
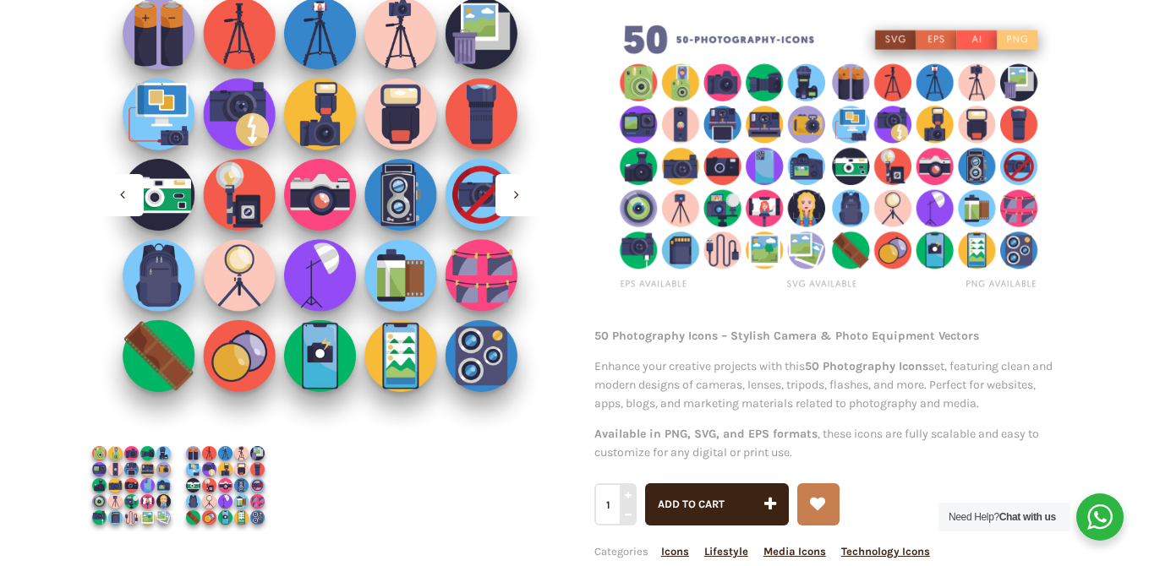
scroll to position [256, 0]
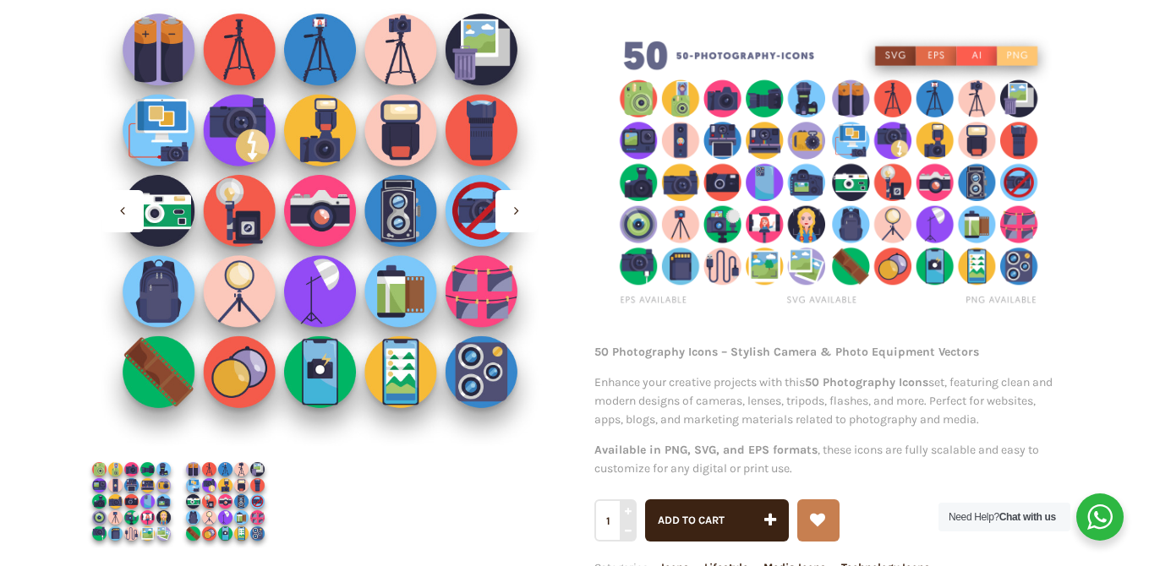
click at [128, 494] on img at bounding box center [132, 502] width 94 height 94
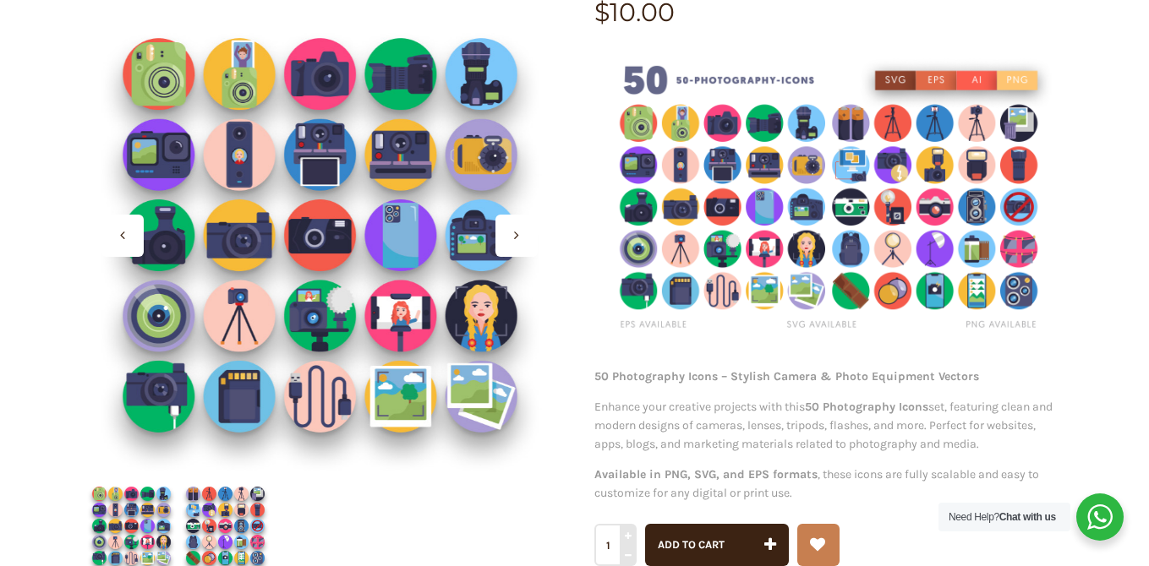
scroll to position [229, 0]
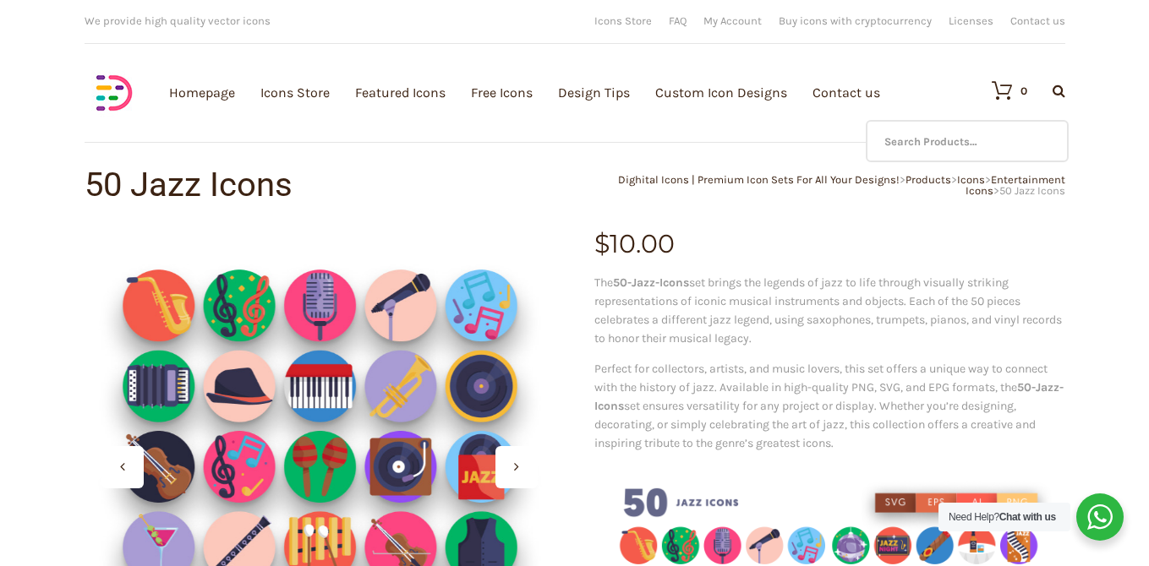
click at [1057, 96] on icon at bounding box center [1059, 91] width 13 height 14
click at [966, 137] on input "text" at bounding box center [967, 141] width 203 height 42
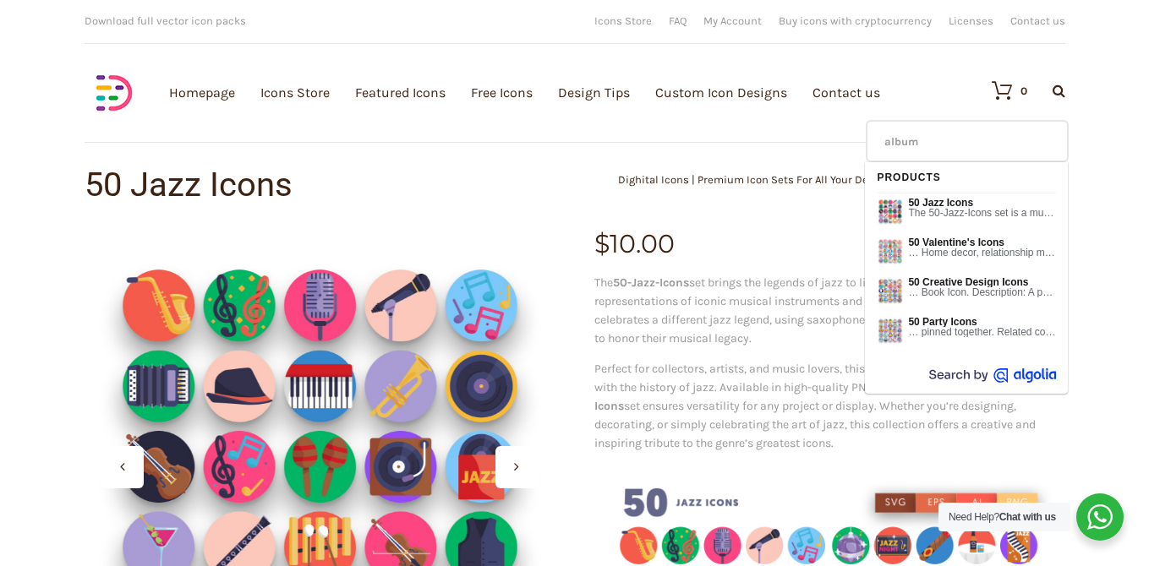
type input "album"
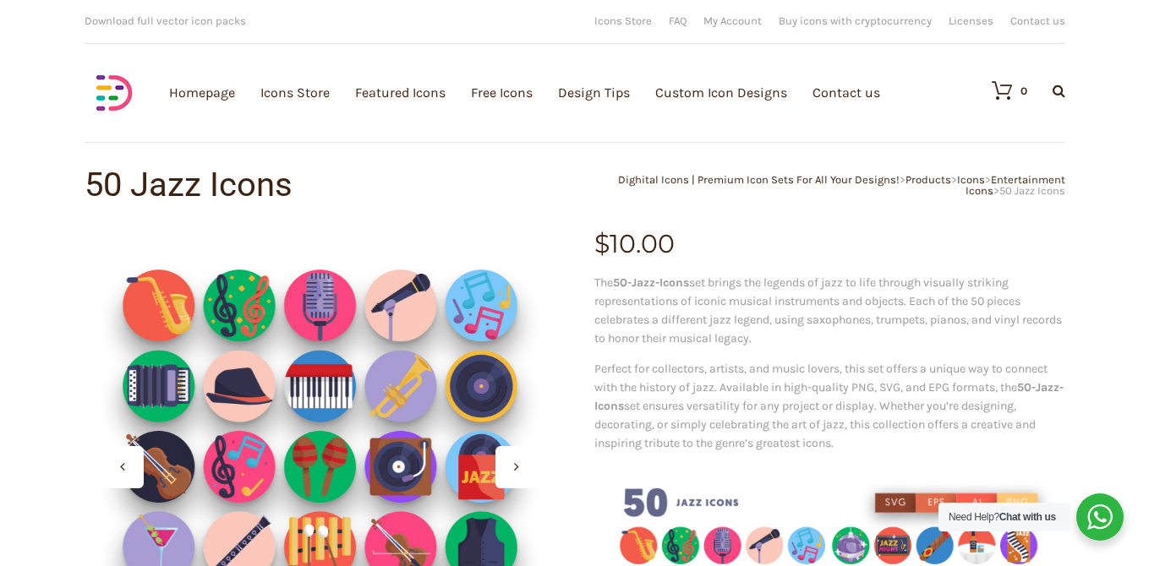
click at [101, 79] on img at bounding box center [114, 92] width 59 height 59
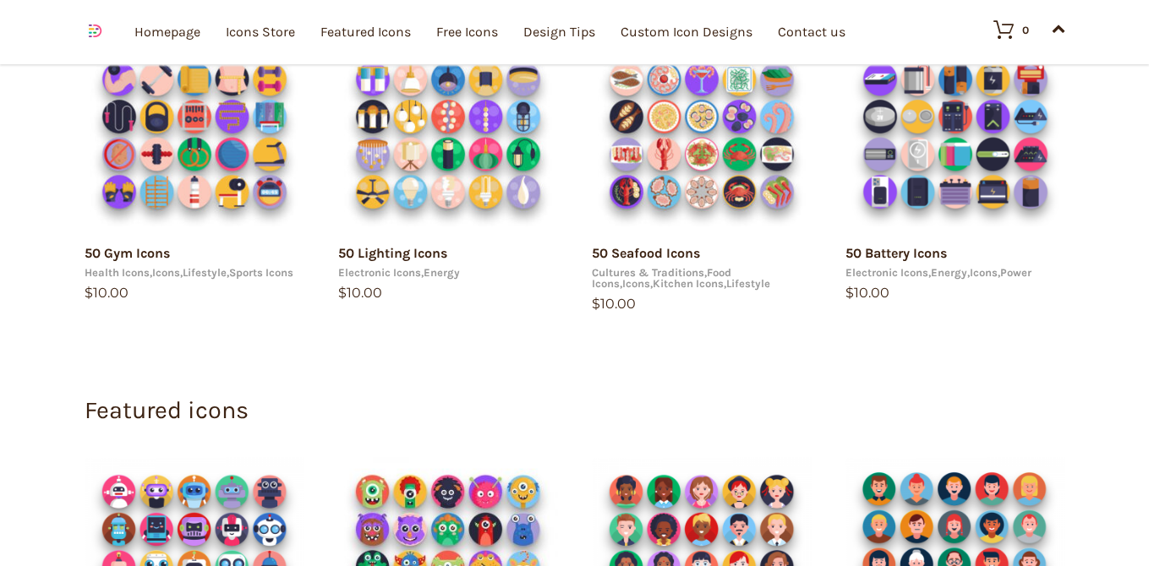
scroll to position [1345, 0]
